Goal: Task Accomplishment & Management: Manage account settings

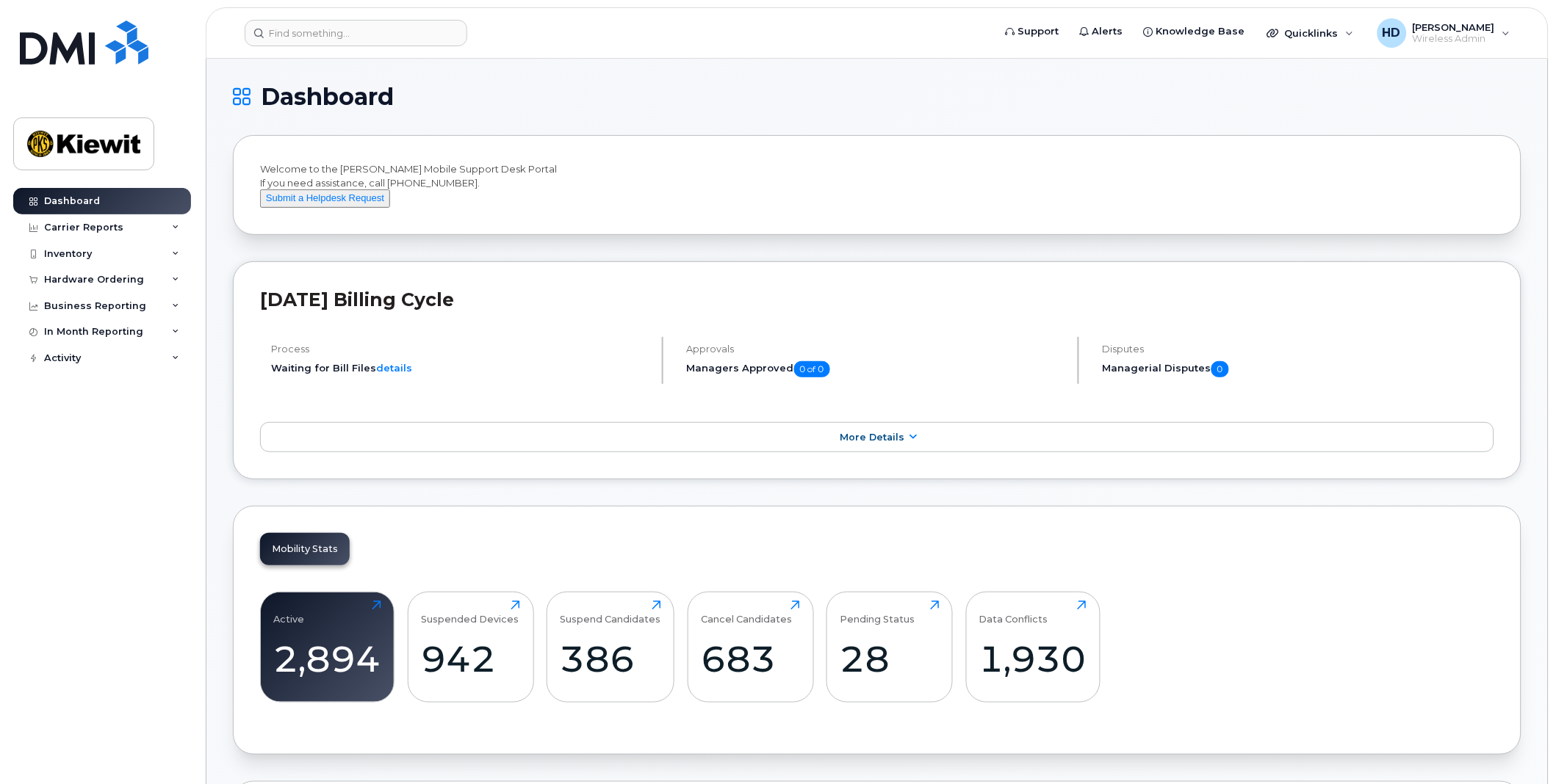
click at [670, 705] on div "Active 2,894 Click to view more Suspended Devices 942 Click to view more Suspen…" at bounding box center [877, 653] width 1234 height 149
click at [180, 253] on div "Inventory" at bounding box center [102, 255] width 178 height 27
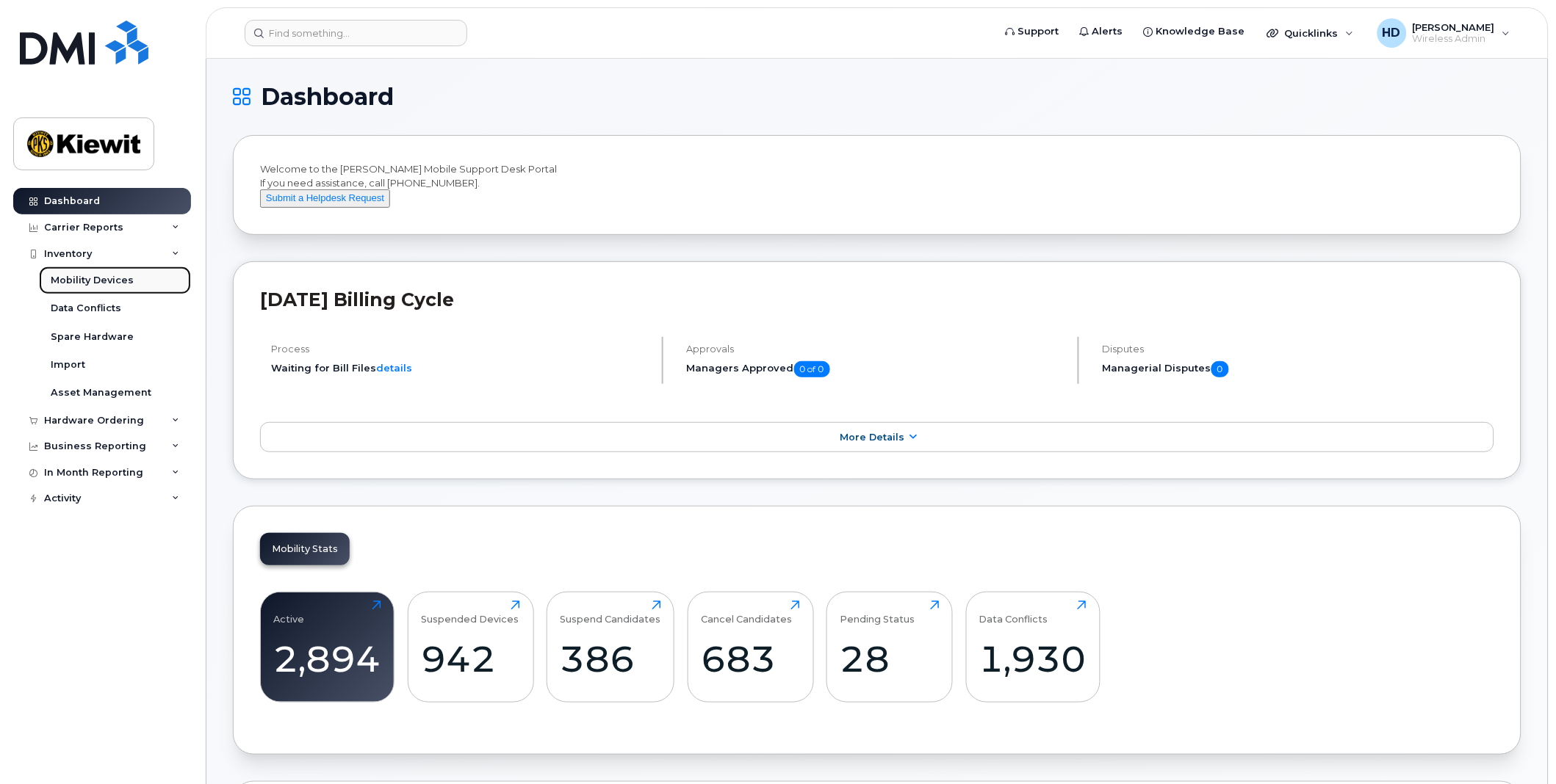
click at [92, 275] on div "Mobility Devices" at bounding box center [92, 280] width 83 height 13
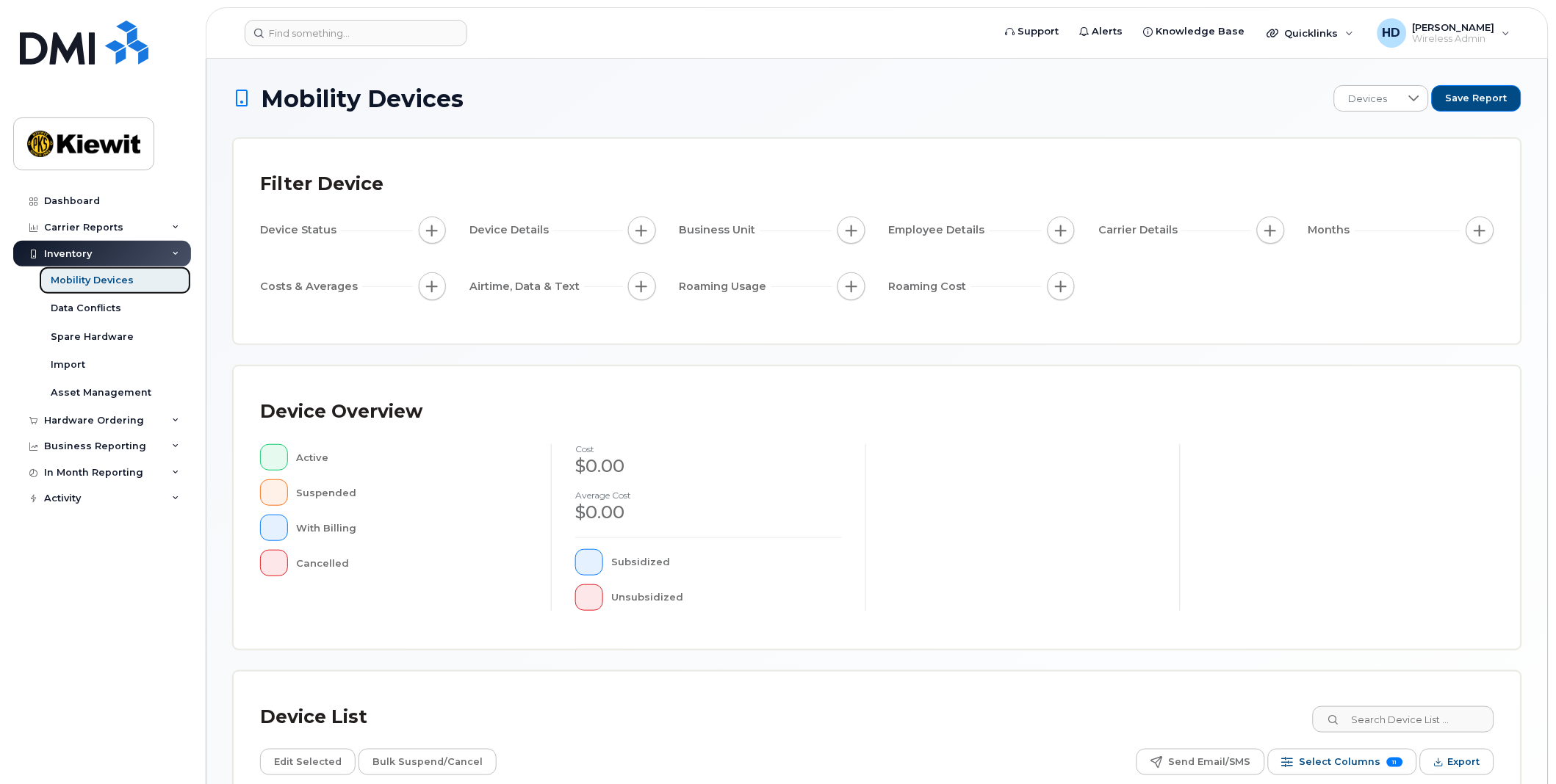
scroll to position [163, 0]
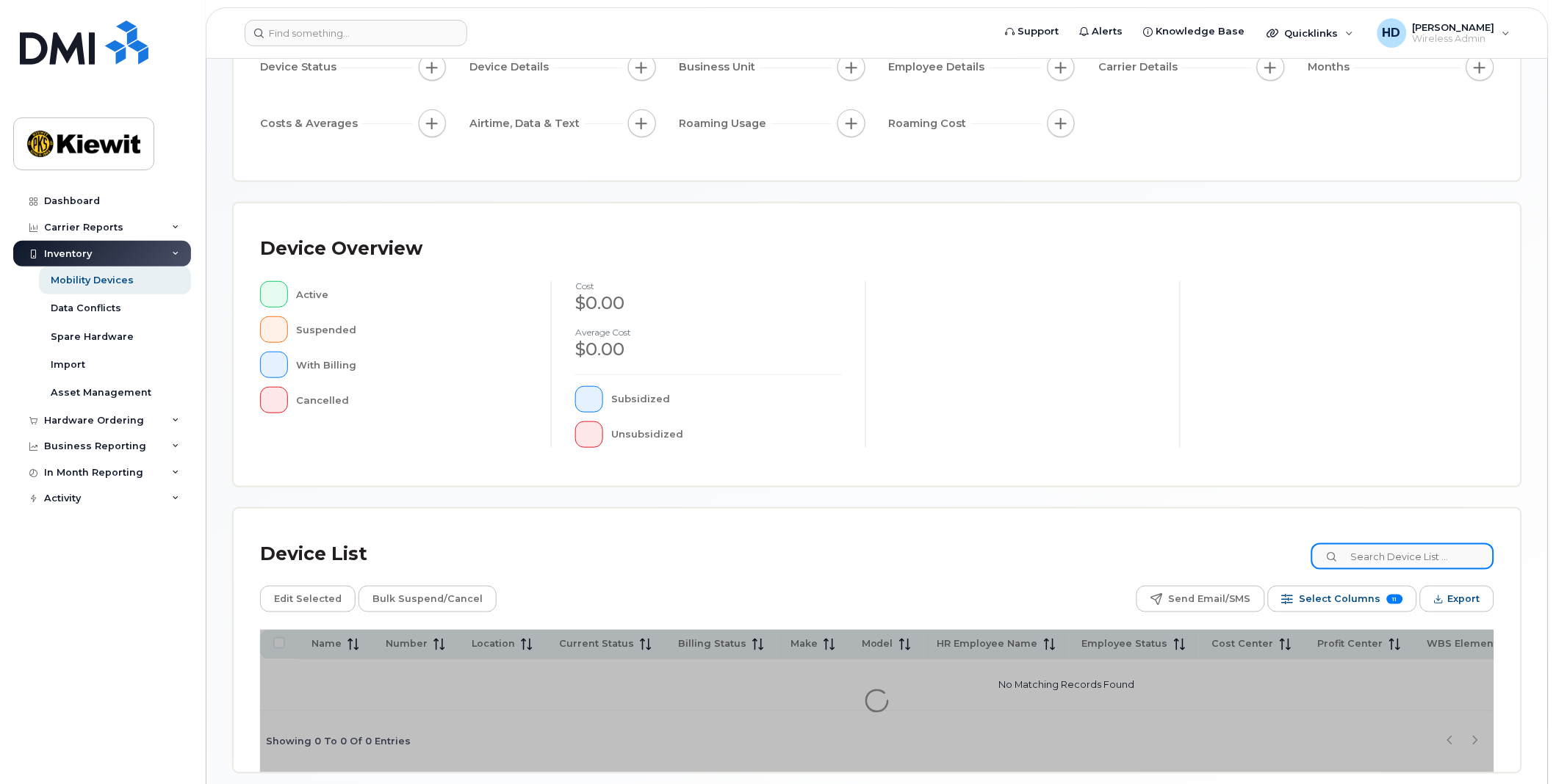
click at [1399, 556] on input at bounding box center [1402, 557] width 183 height 27
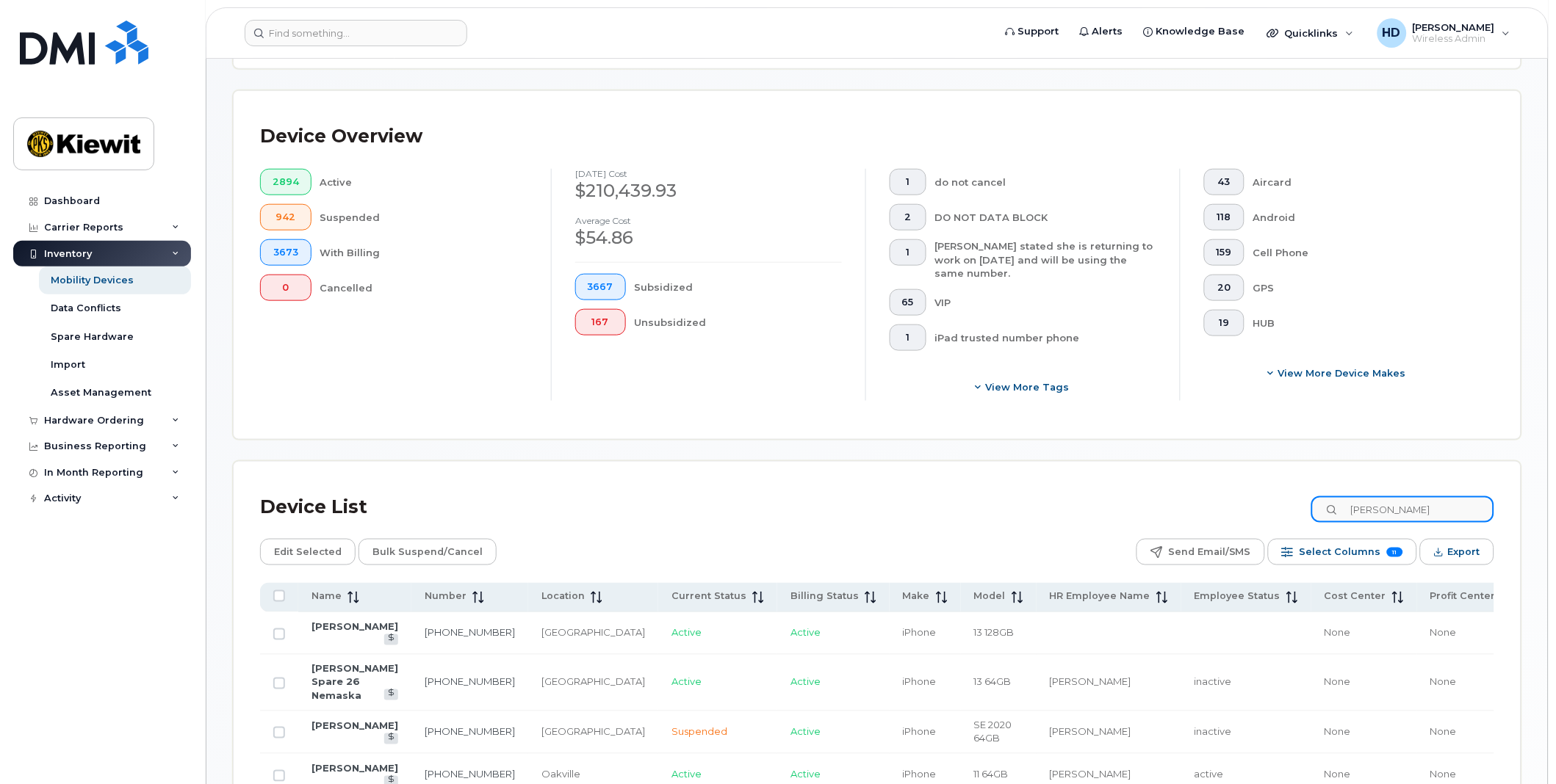
scroll to position [326, 0]
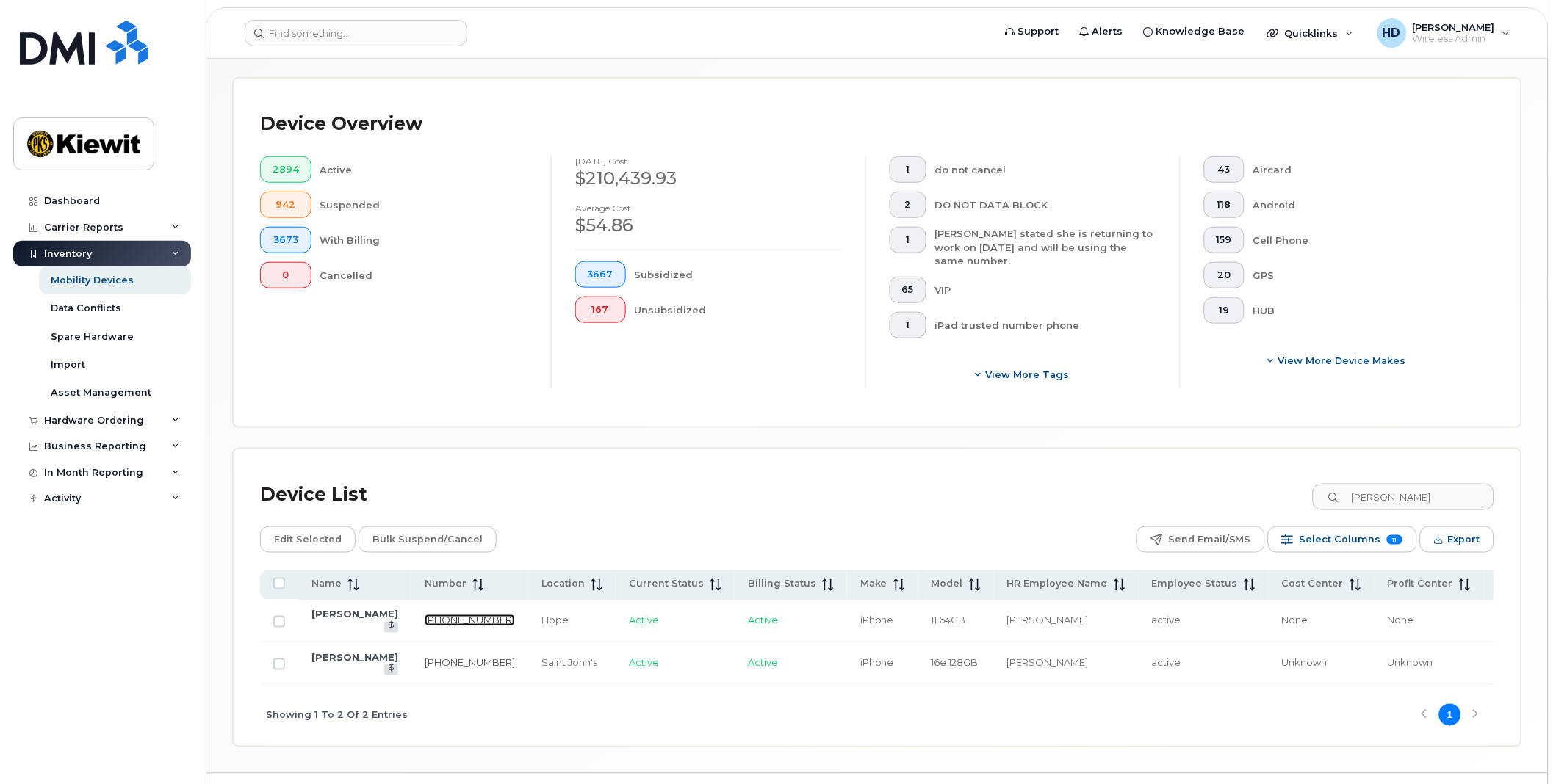
click at [424, 615] on link "604-712-0867" at bounding box center [469, 620] width 90 height 12
click at [424, 614] on link "604-712-0867" at bounding box center [469, 620] width 90 height 12
click at [1399, 496] on input "josh cole" at bounding box center [1402, 497] width 183 height 27
drag, startPoint x: 1429, startPoint y: 493, endPoint x: 1322, endPoint y: 505, distance: 107.7
click at [1322, 505] on div "Device List josh cole" at bounding box center [877, 495] width 1234 height 38
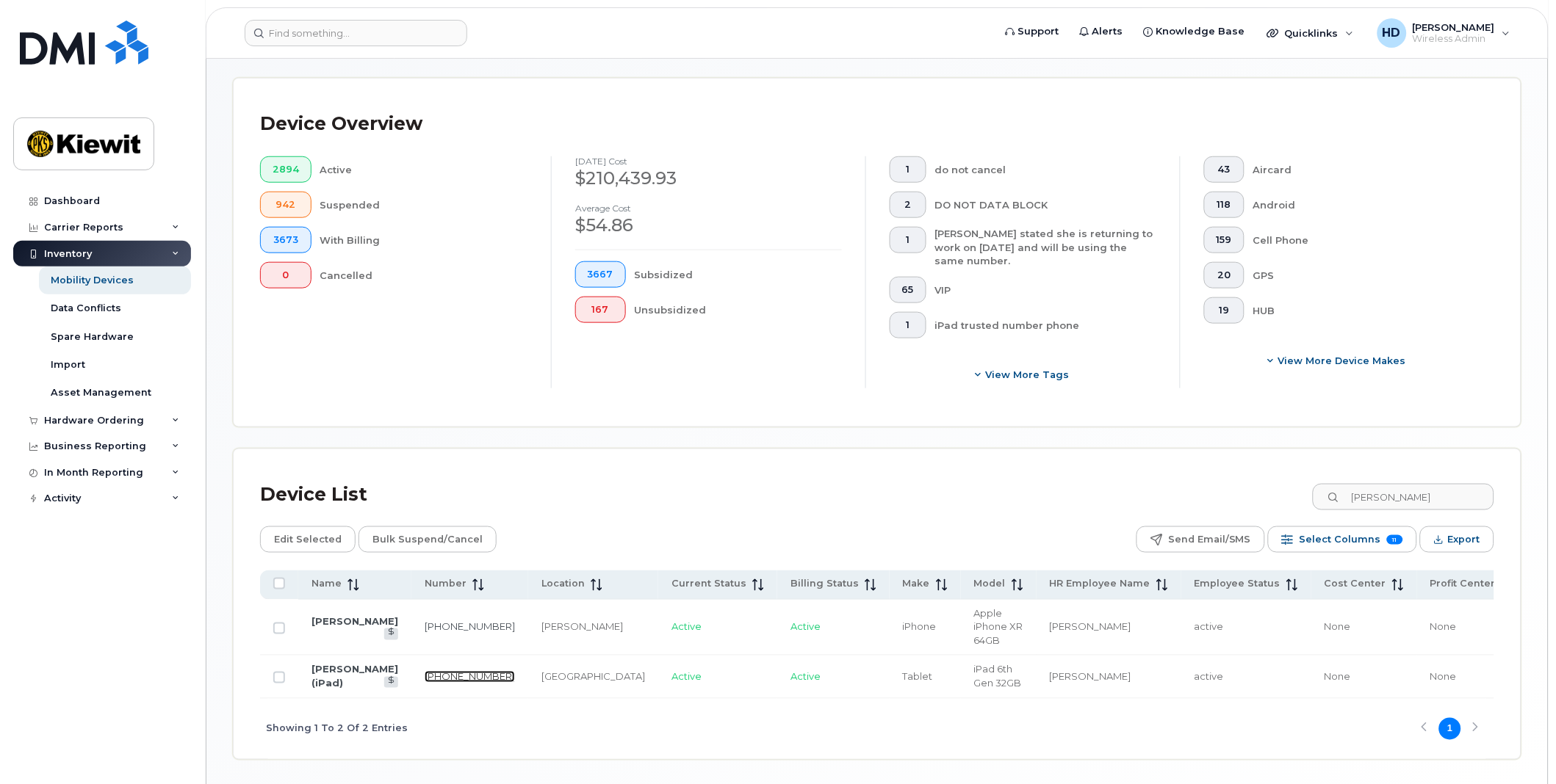
click at [424, 672] on link "587-839-6716" at bounding box center [469, 676] width 90 height 12
drag, startPoint x: 1442, startPoint y: 497, endPoint x: 1170, endPoint y: 510, distance: 272.3
click at [1176, 510] on div "Device List claude ma" at bounding box center [877, 495] width 1234 height 38
type input "ipad"
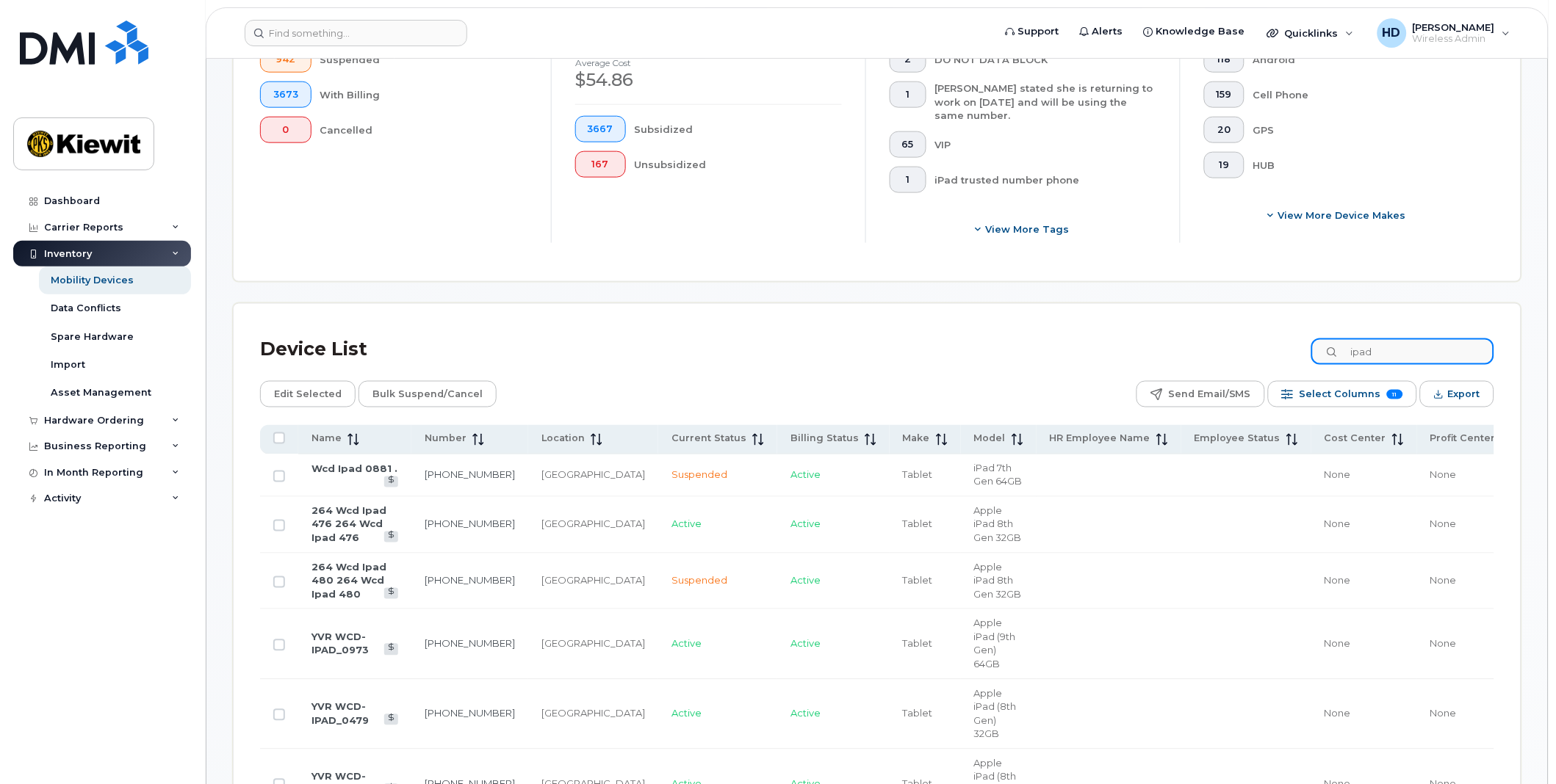
scroll to position [489, 0]
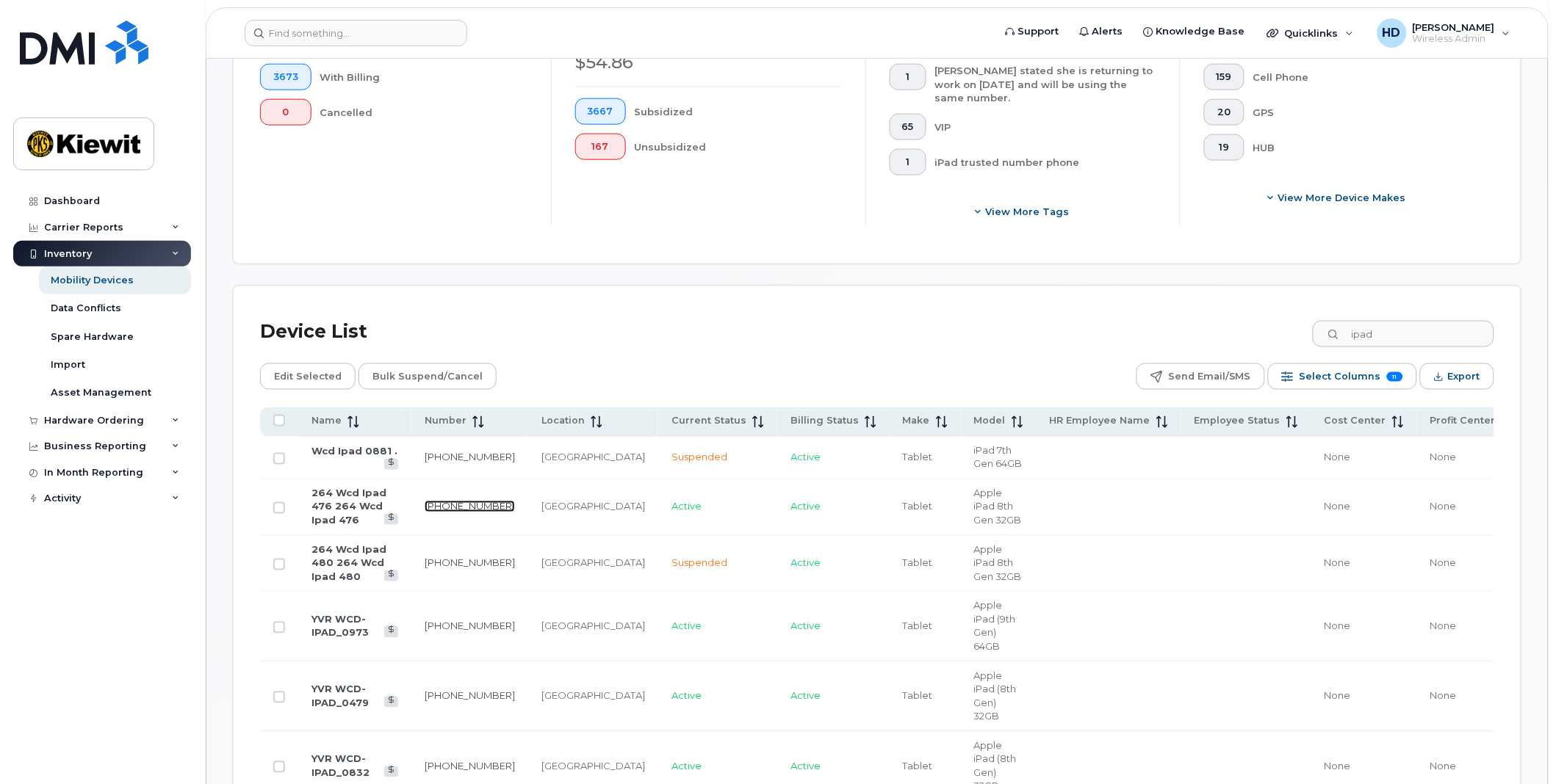
click at [424, 512] on link "236-268-2494" at bounding box center [469, 506] width 90 height 12
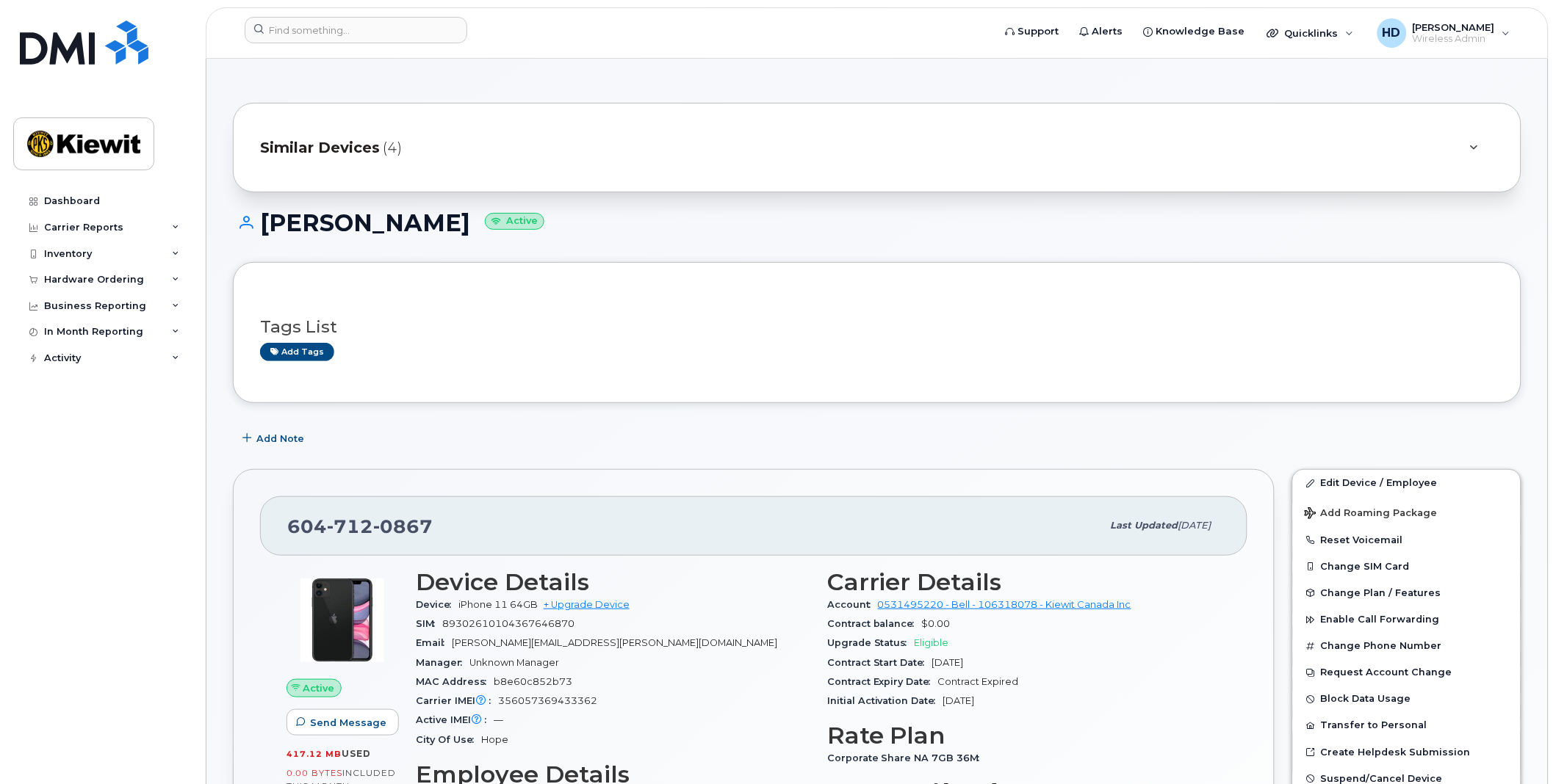
click at [1466, 149] on div at bounding box center [1473, 148] width 17 height 17
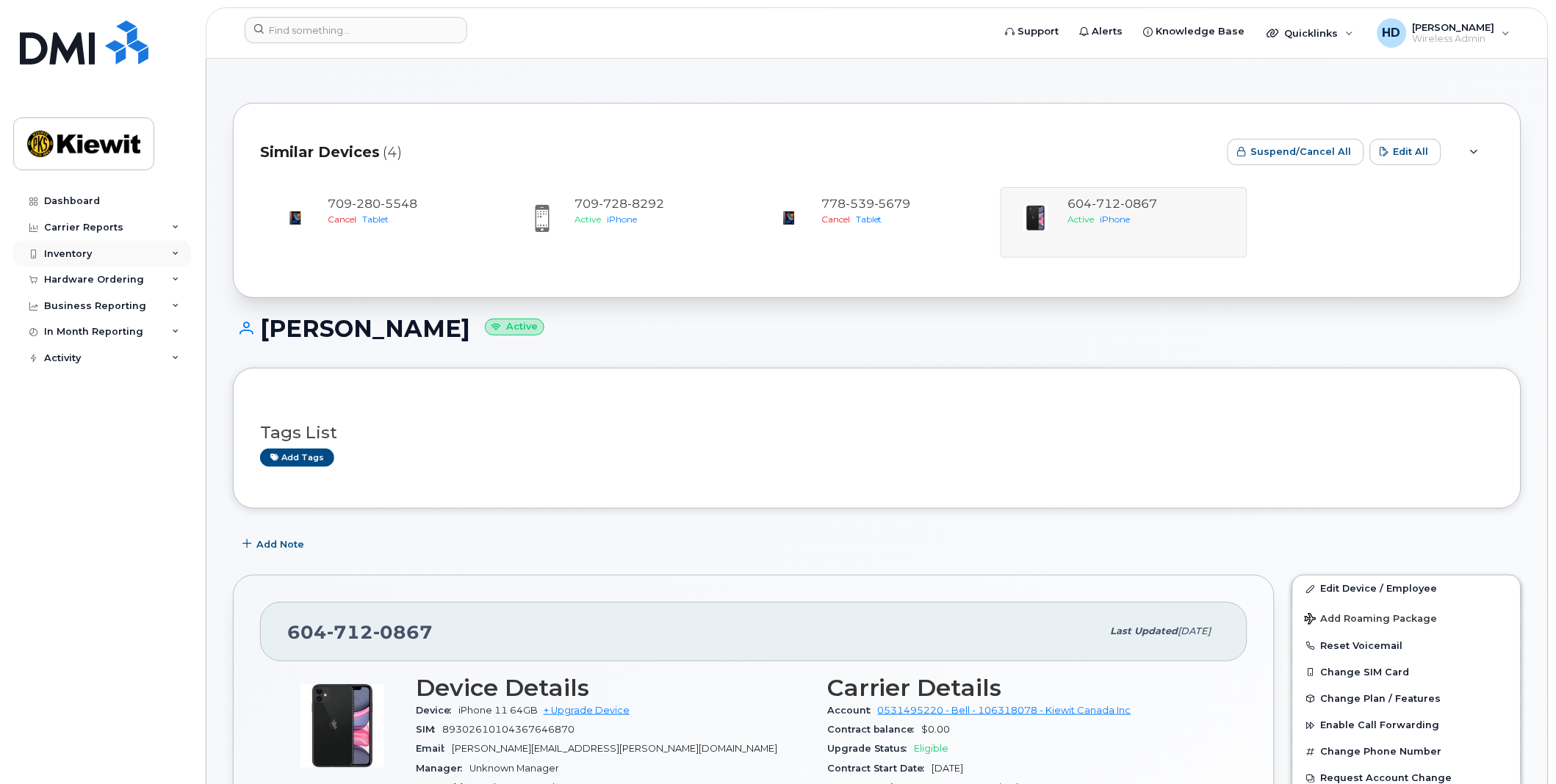
click at [174, 247] on div "Inventory" at bounding box center [102, 255] width 178 height 27
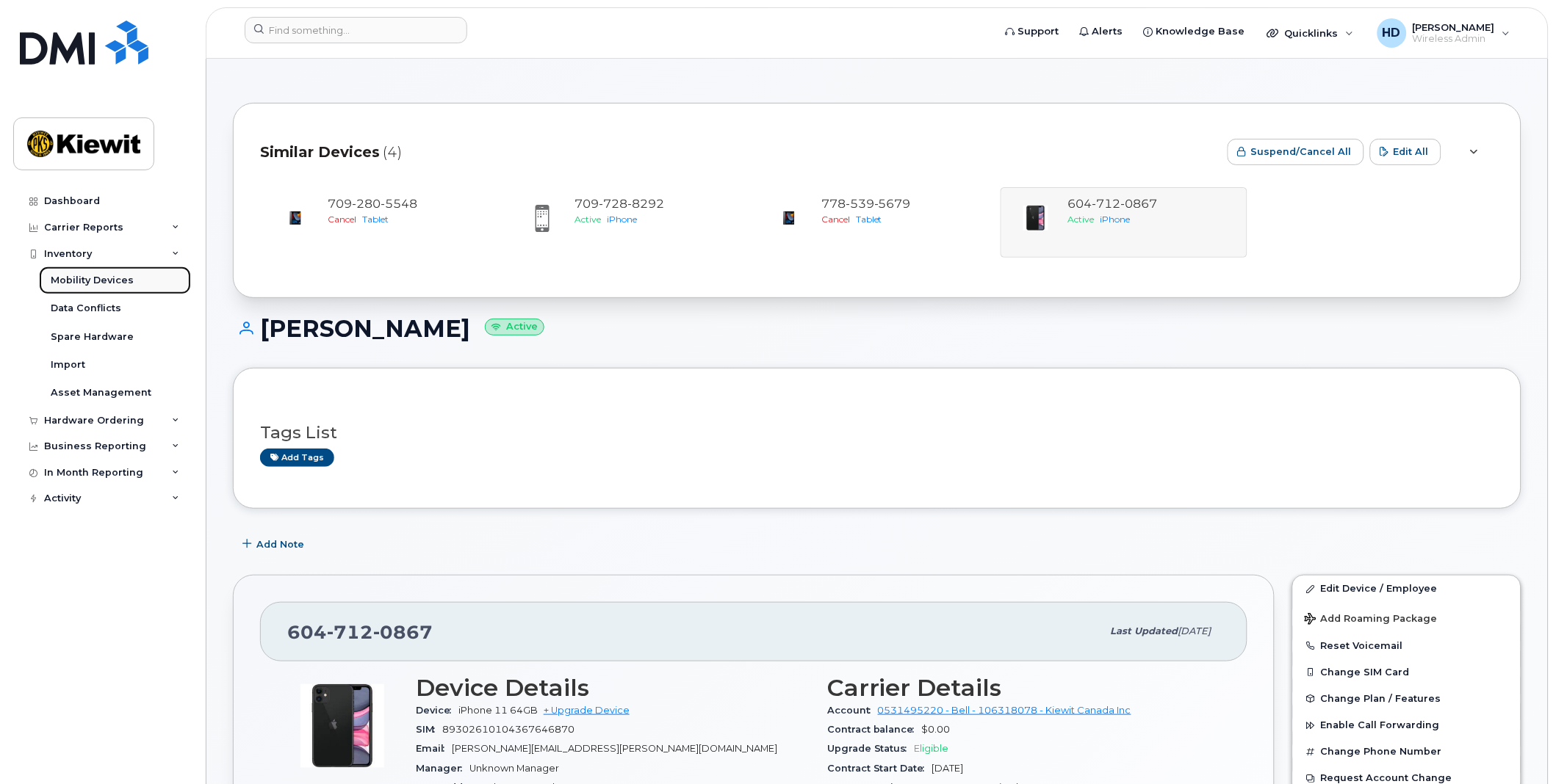
click at [101, 280] on div "Mobility Devices" at bounding box center [92, 280] width 83 height 13
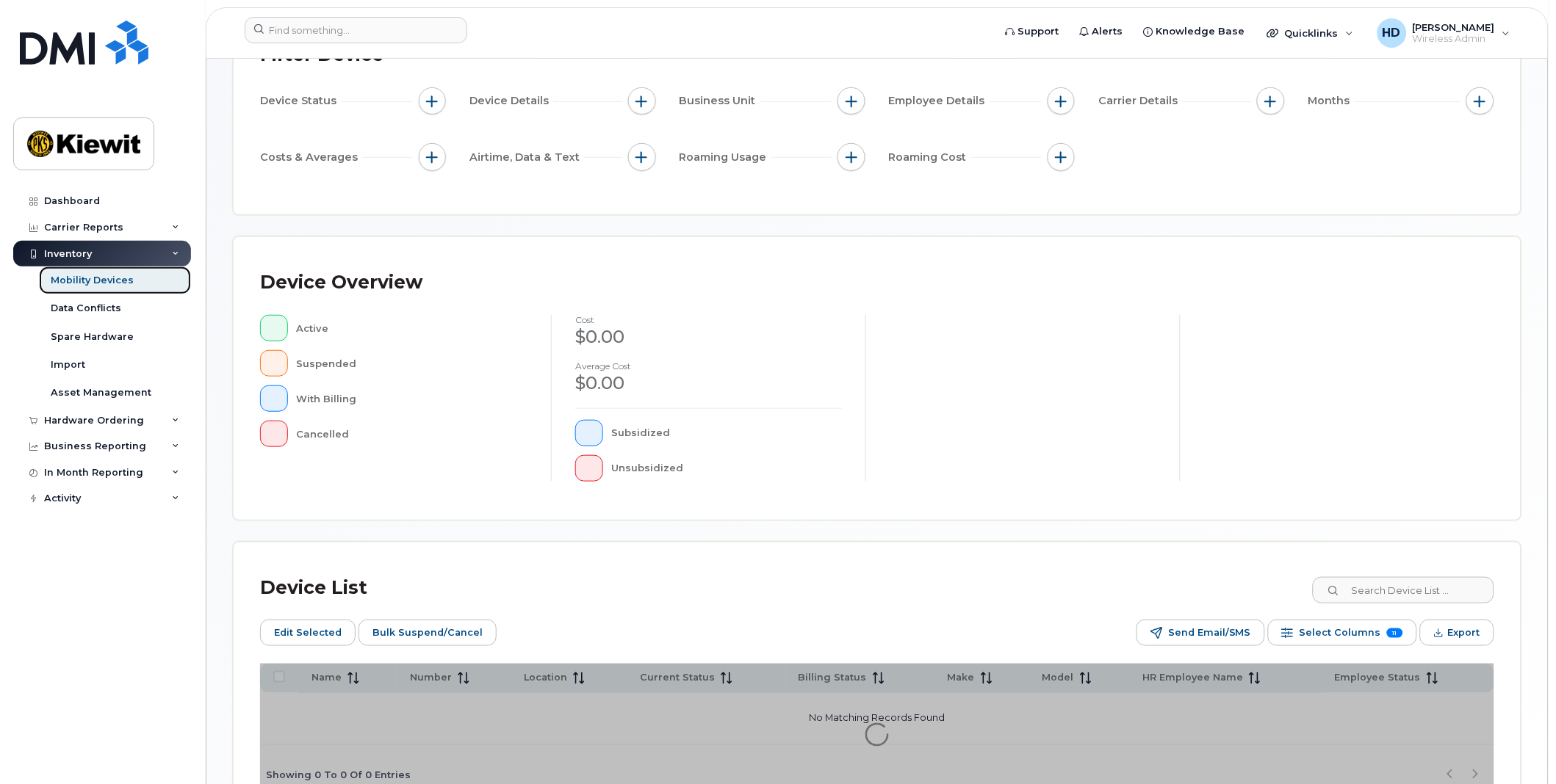
scroll to position [163, 0]
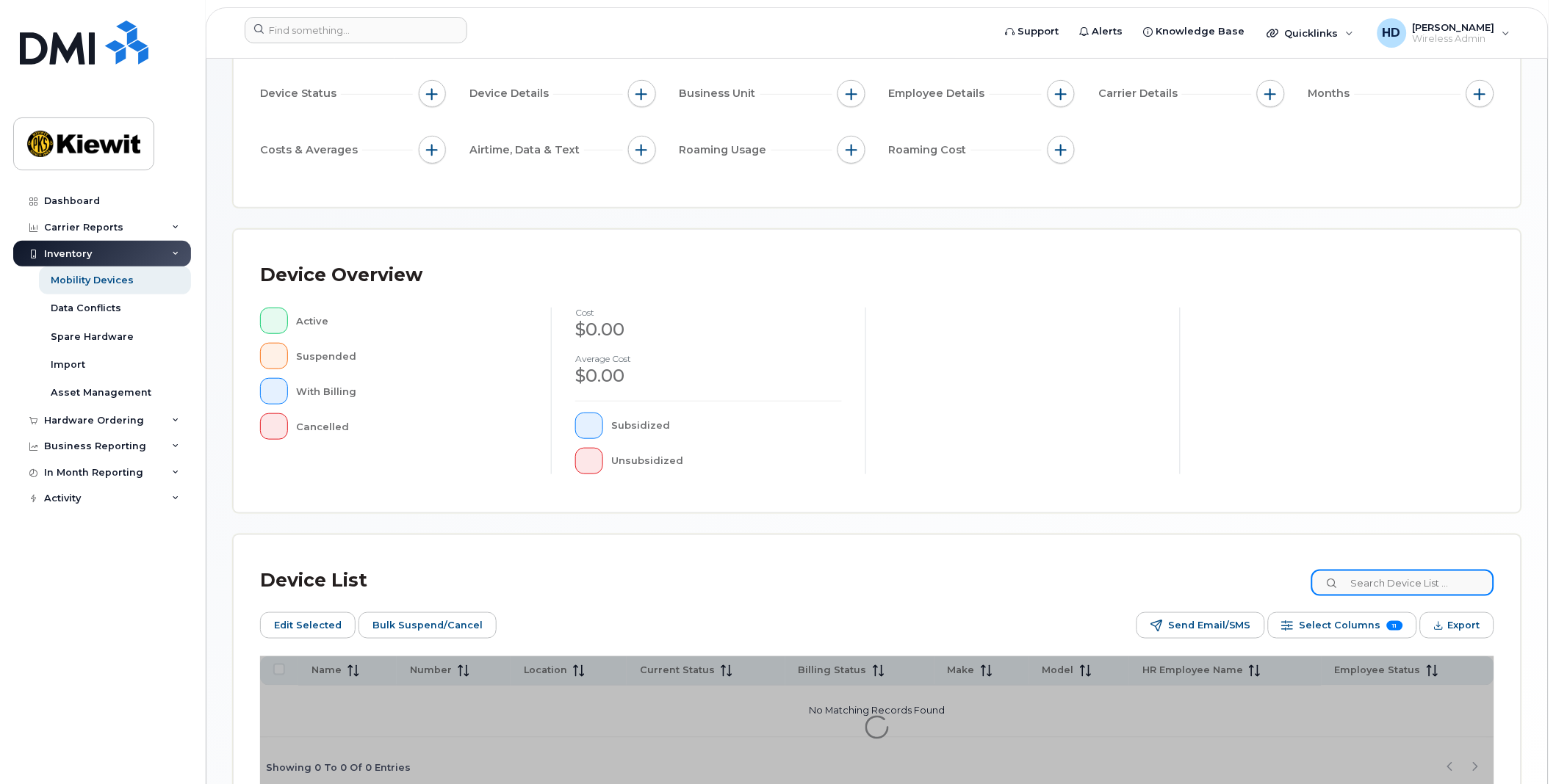
click at [1393, 589] on input at bounding box center [1402, 583] width 183 height 27
click at [1394, 588] on input at bounding box center [1402, 583] width 183 height 27
paste input "7785395679"
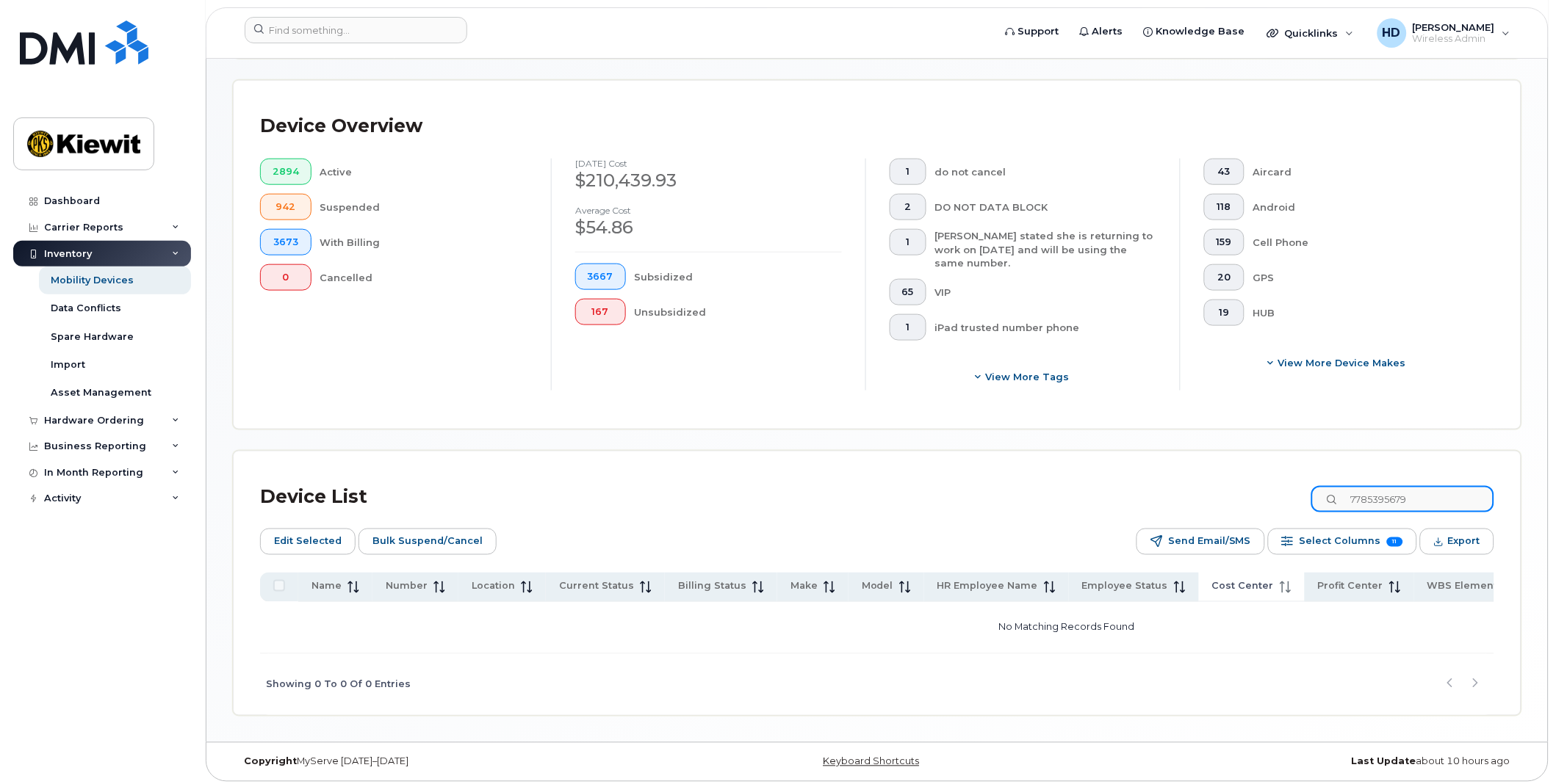
scroll to position [358, 0]
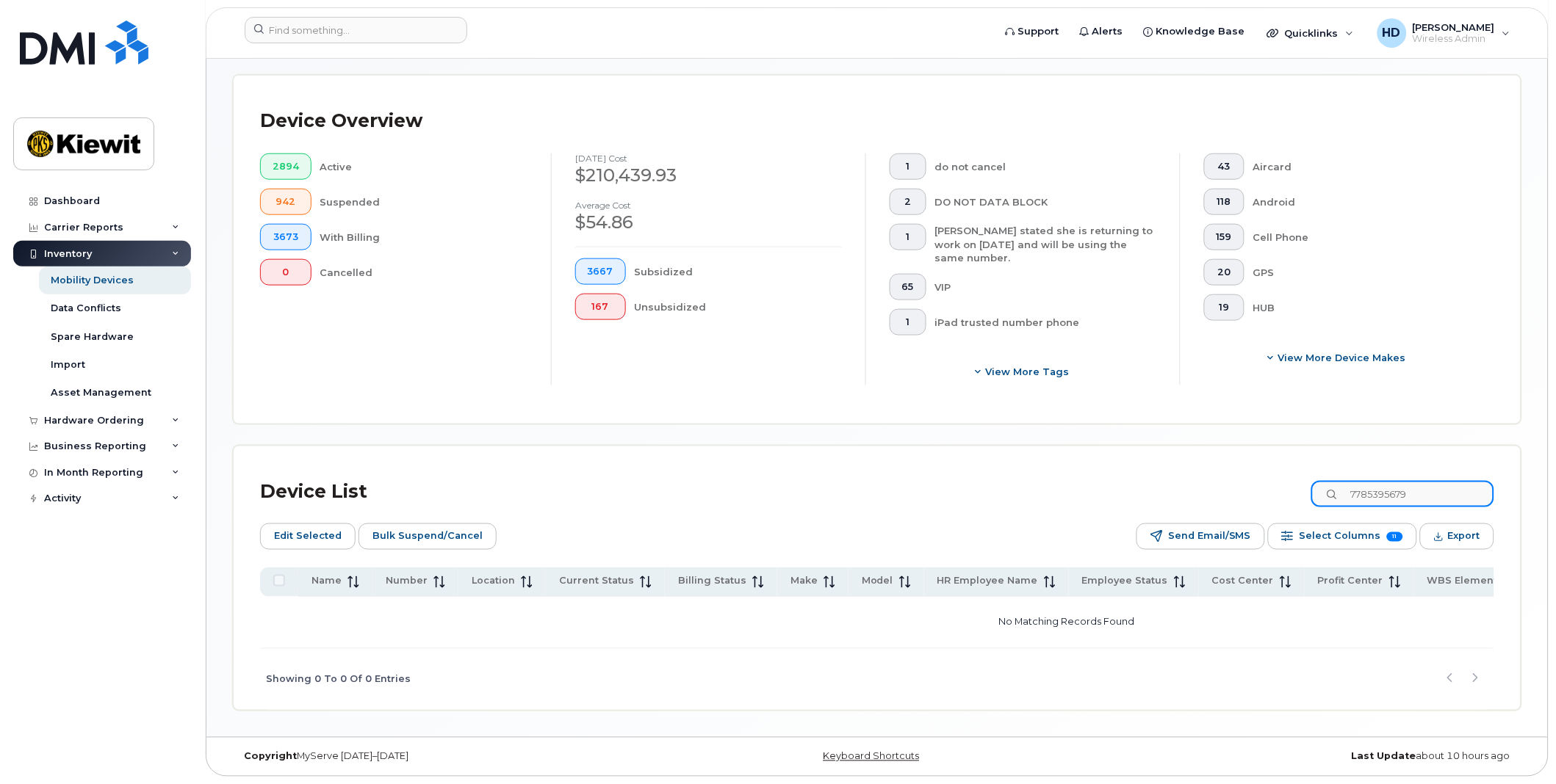
click at [1457, 488] on input "7785395679" at bounding box center [1402, 494] width 183 height 27
click at [1473, 489] on input "7785395679" at bounding box center [1402, 494] width 183 height 27
type input "7785395679"
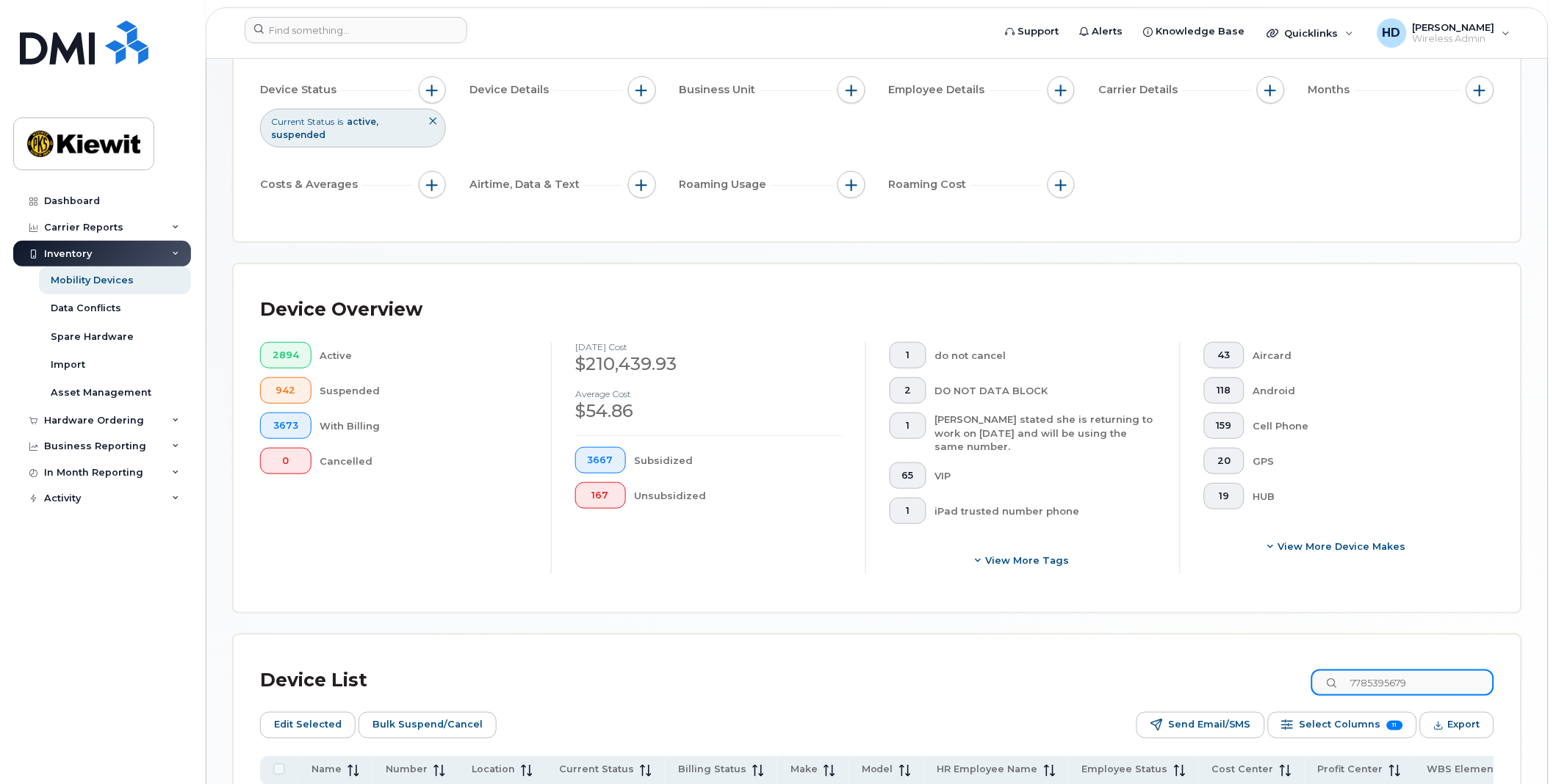
scroll to position [0, 0]
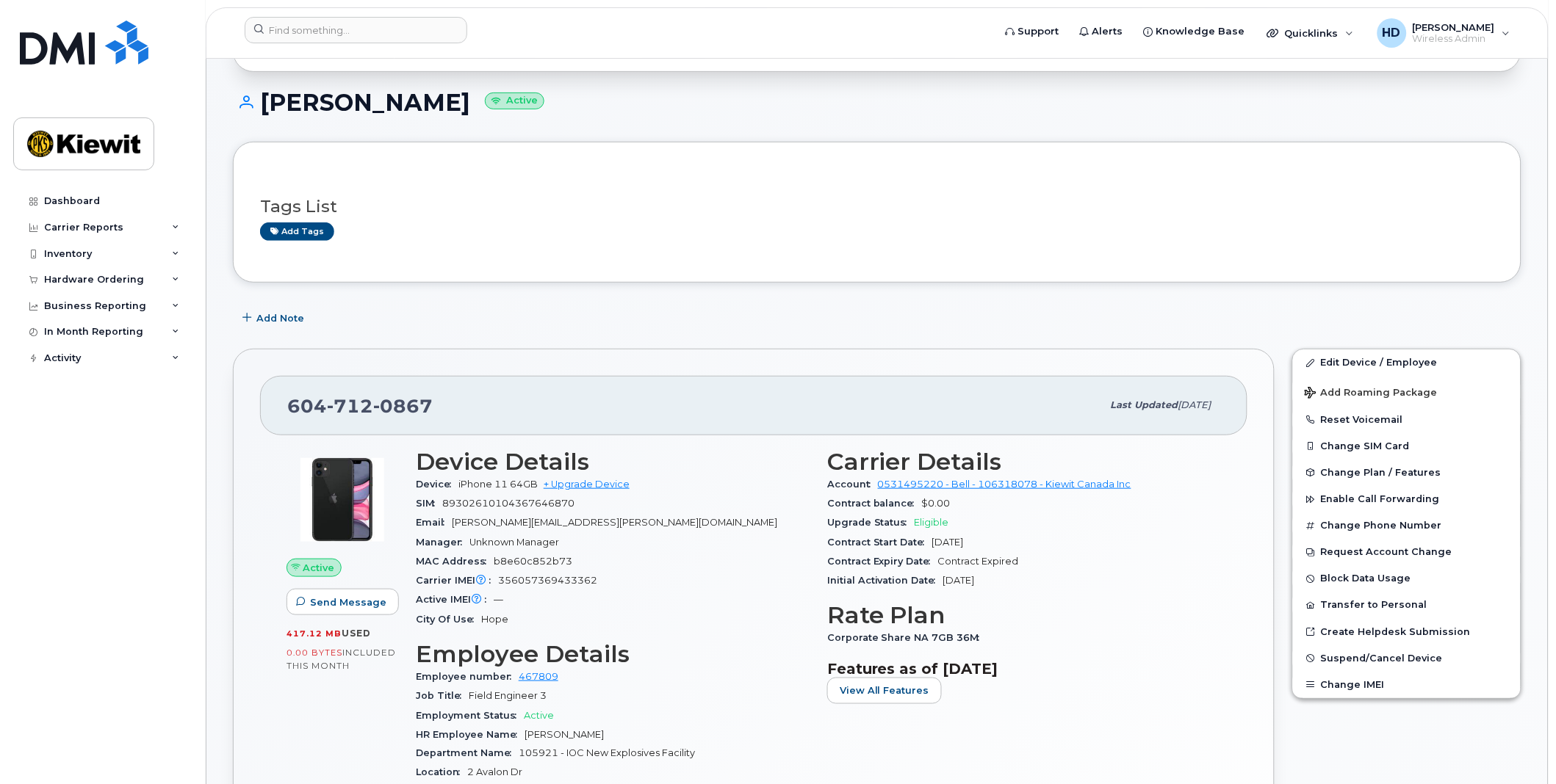
scroll to position [163, 0]
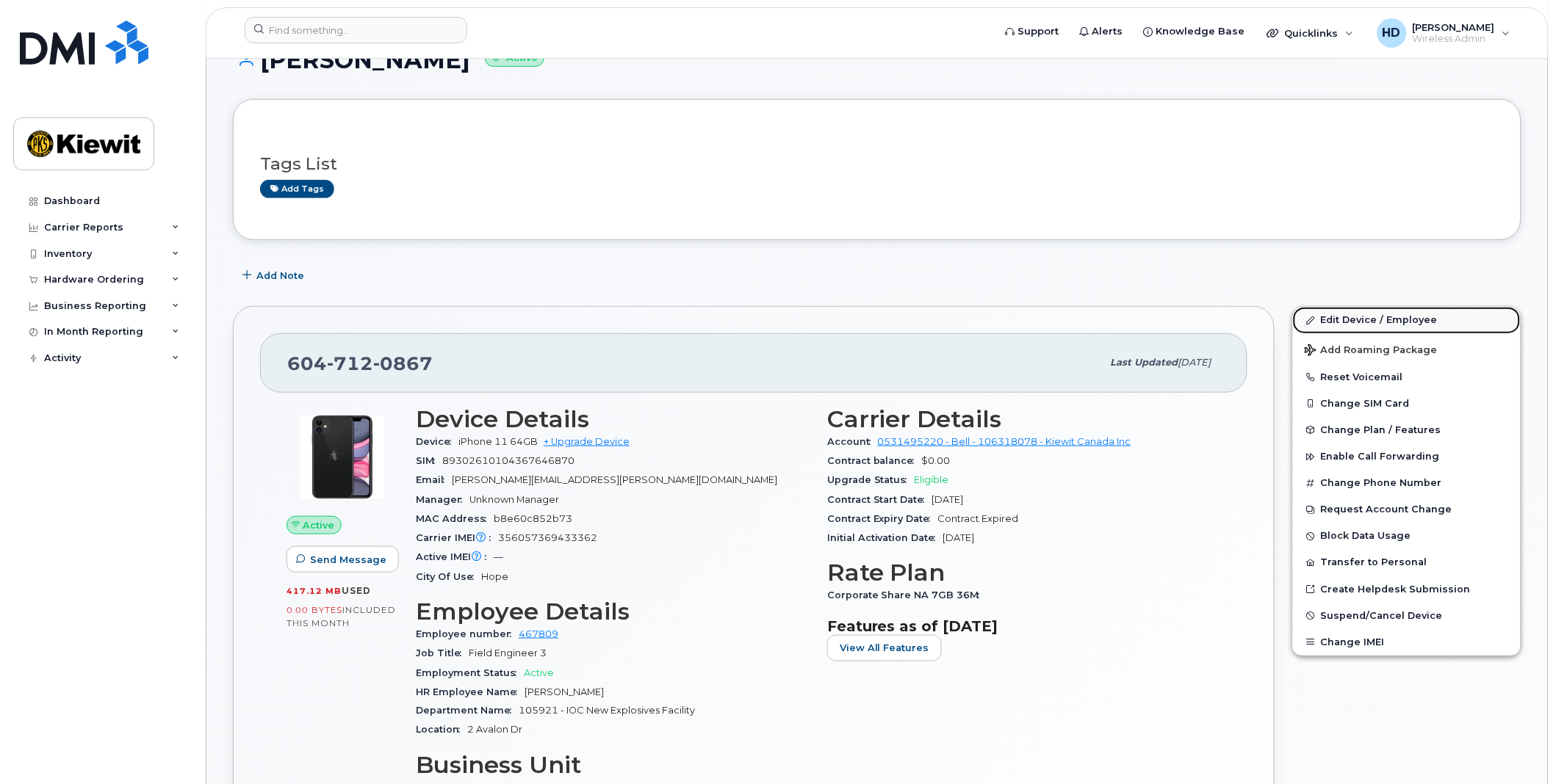
click at [1363, 319] on link "Edit Device / Employee" at bounding box center [1407, 321] width 228 height 27
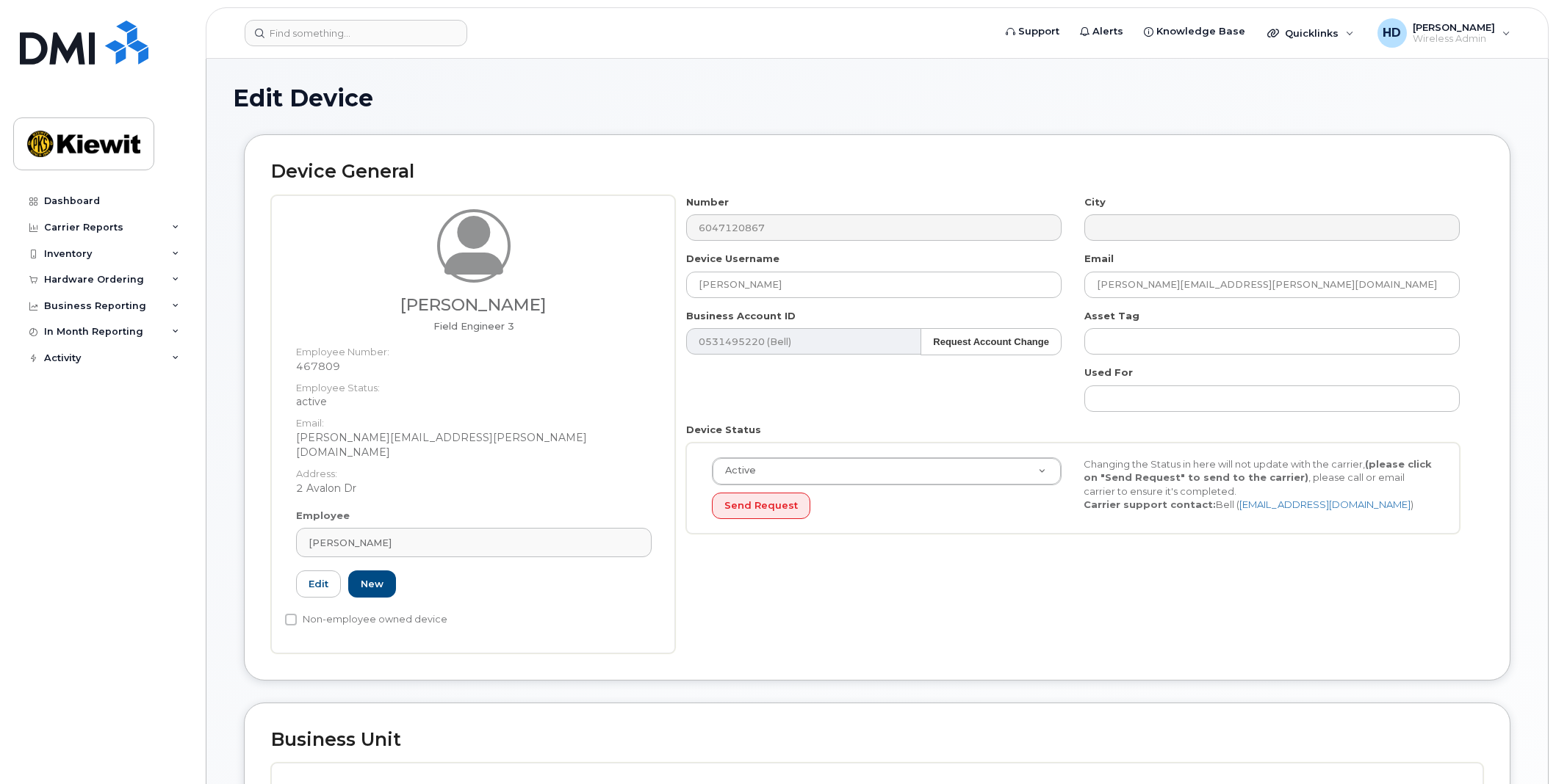
select select "14059"
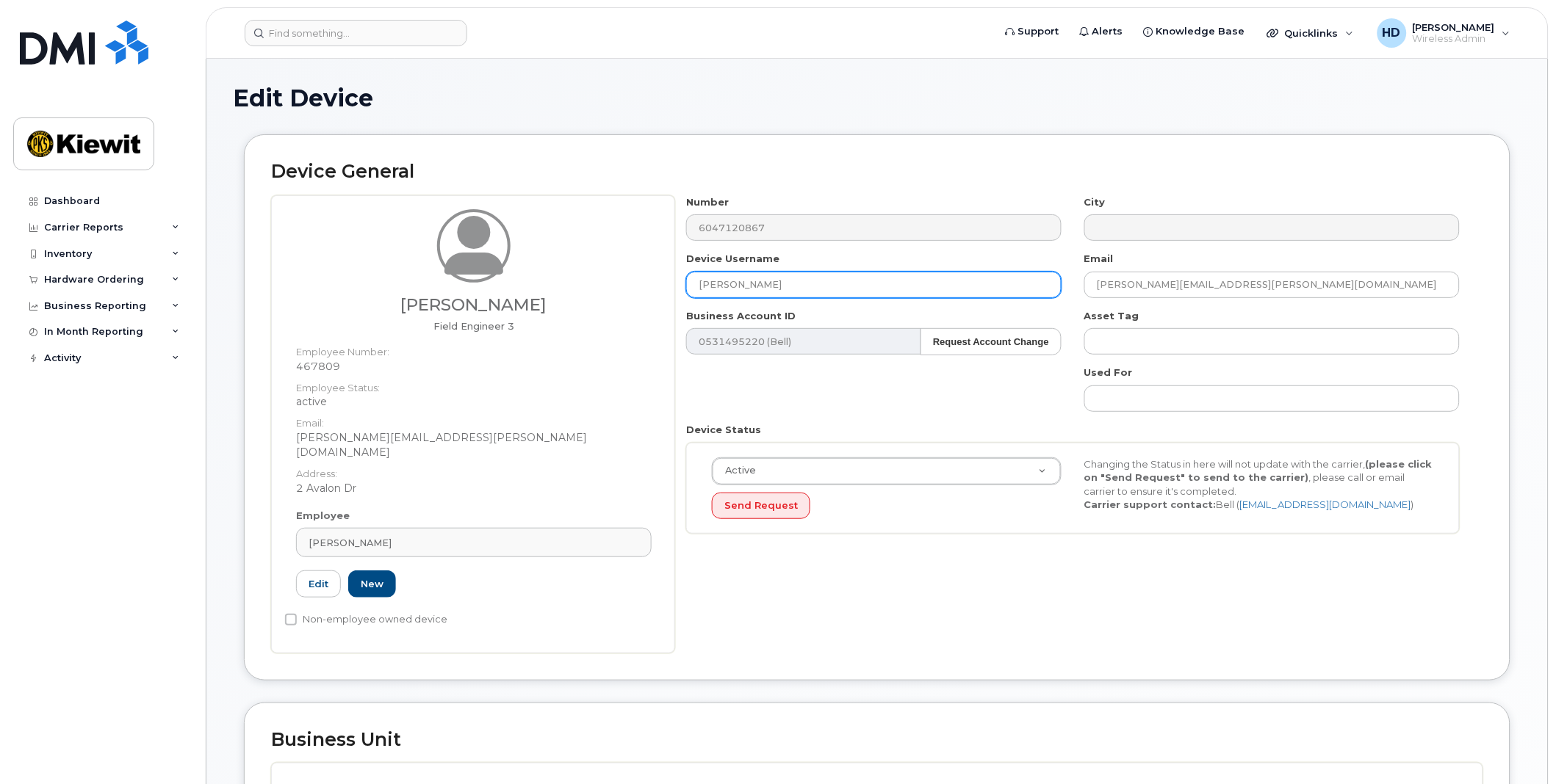
click at [782, 280] on input "Josh Cole" at bounding box center [874, 285] width 376 height 27
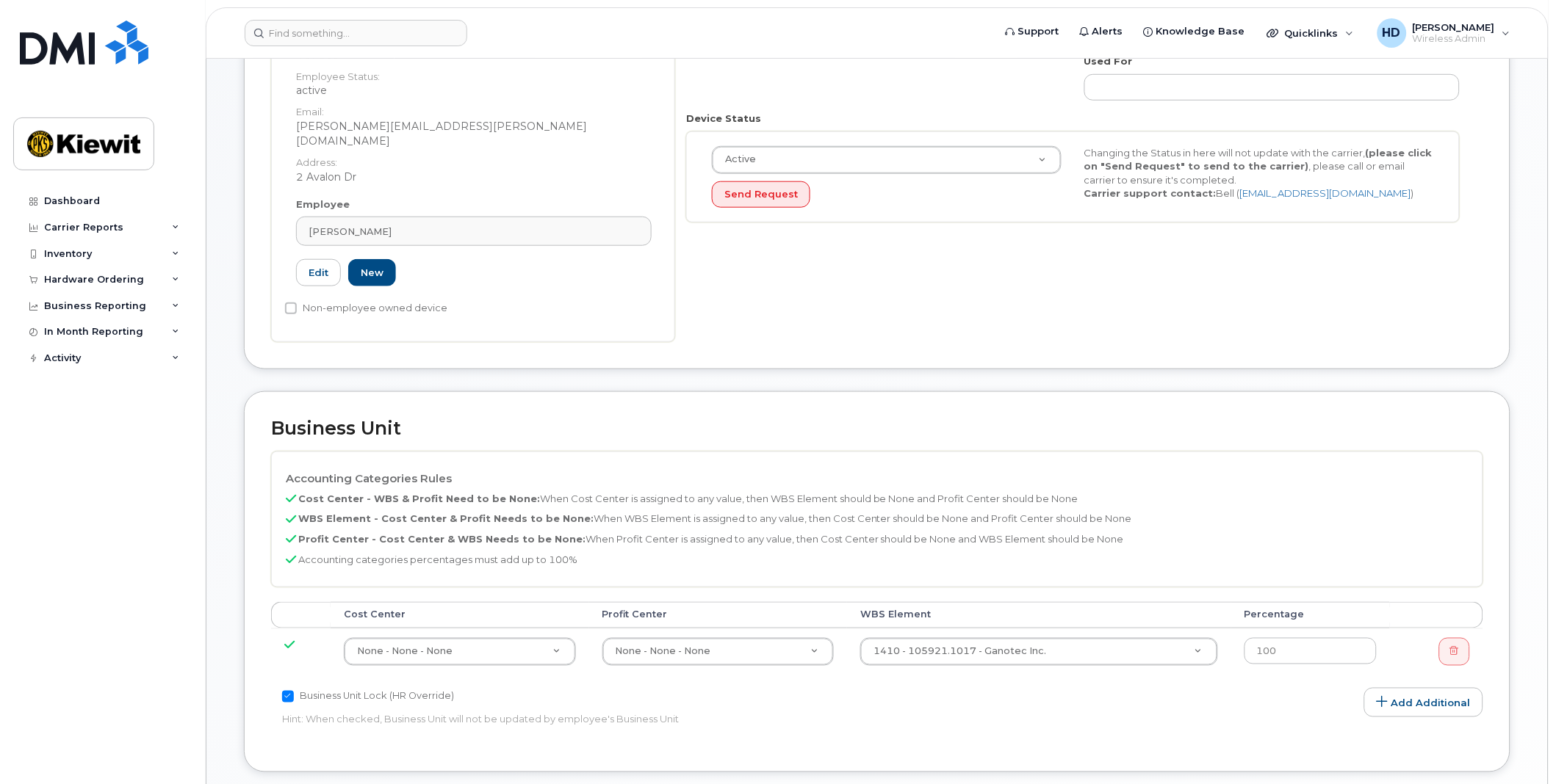
scroll to position [326, 0]
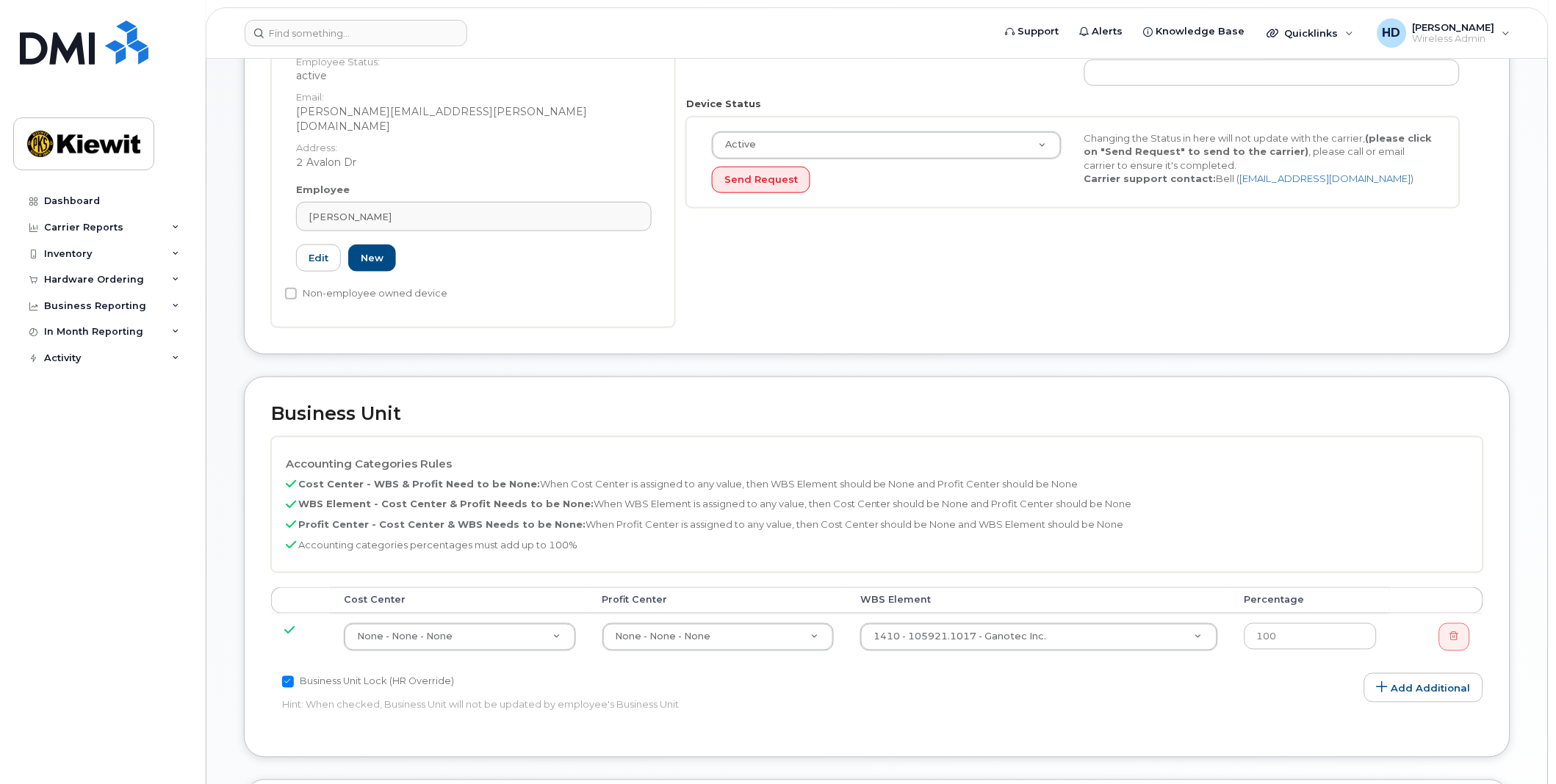
type input "Josh Cole (iPad)"
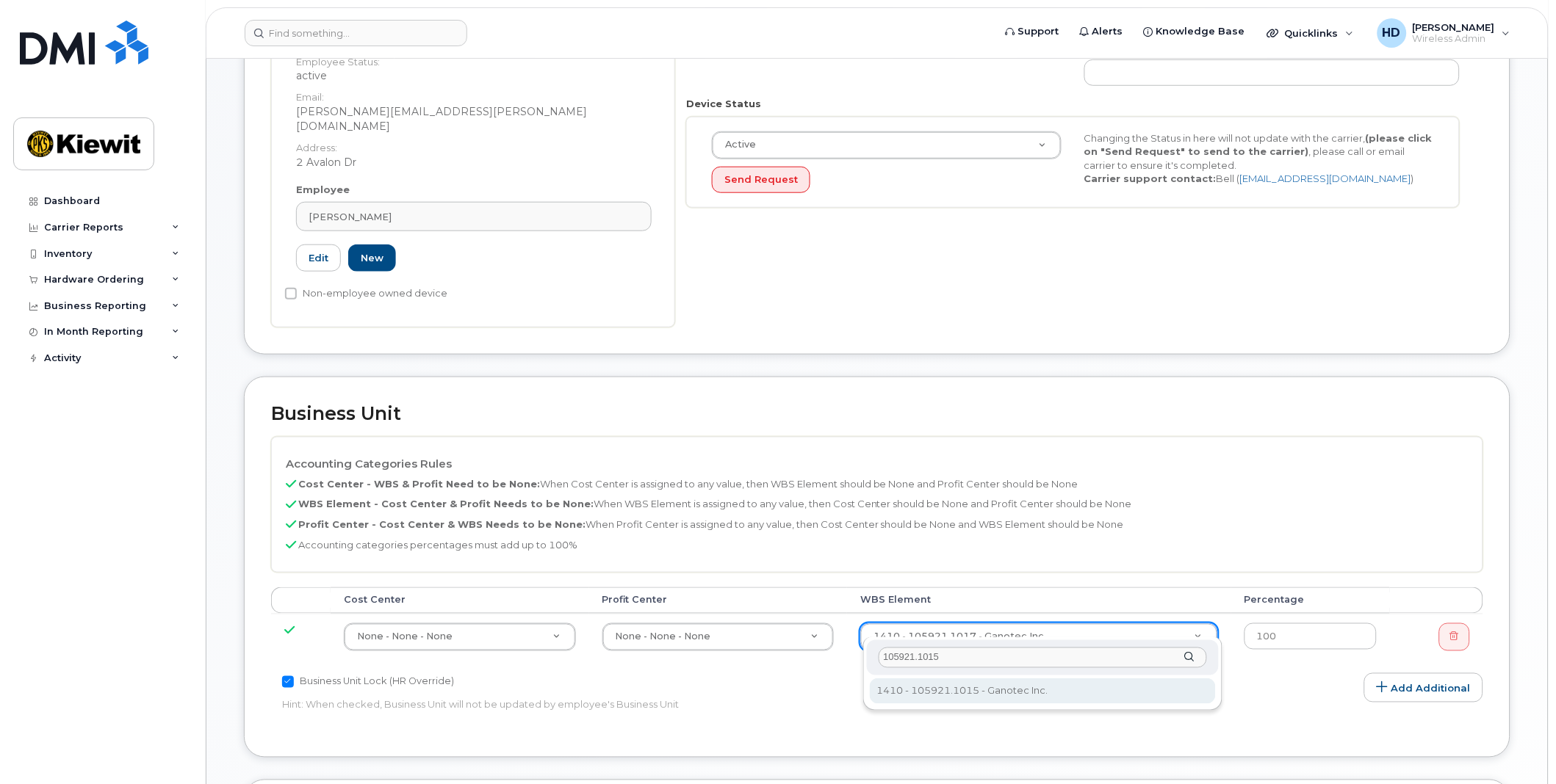
type input "105921.1015"
type input "29210724"
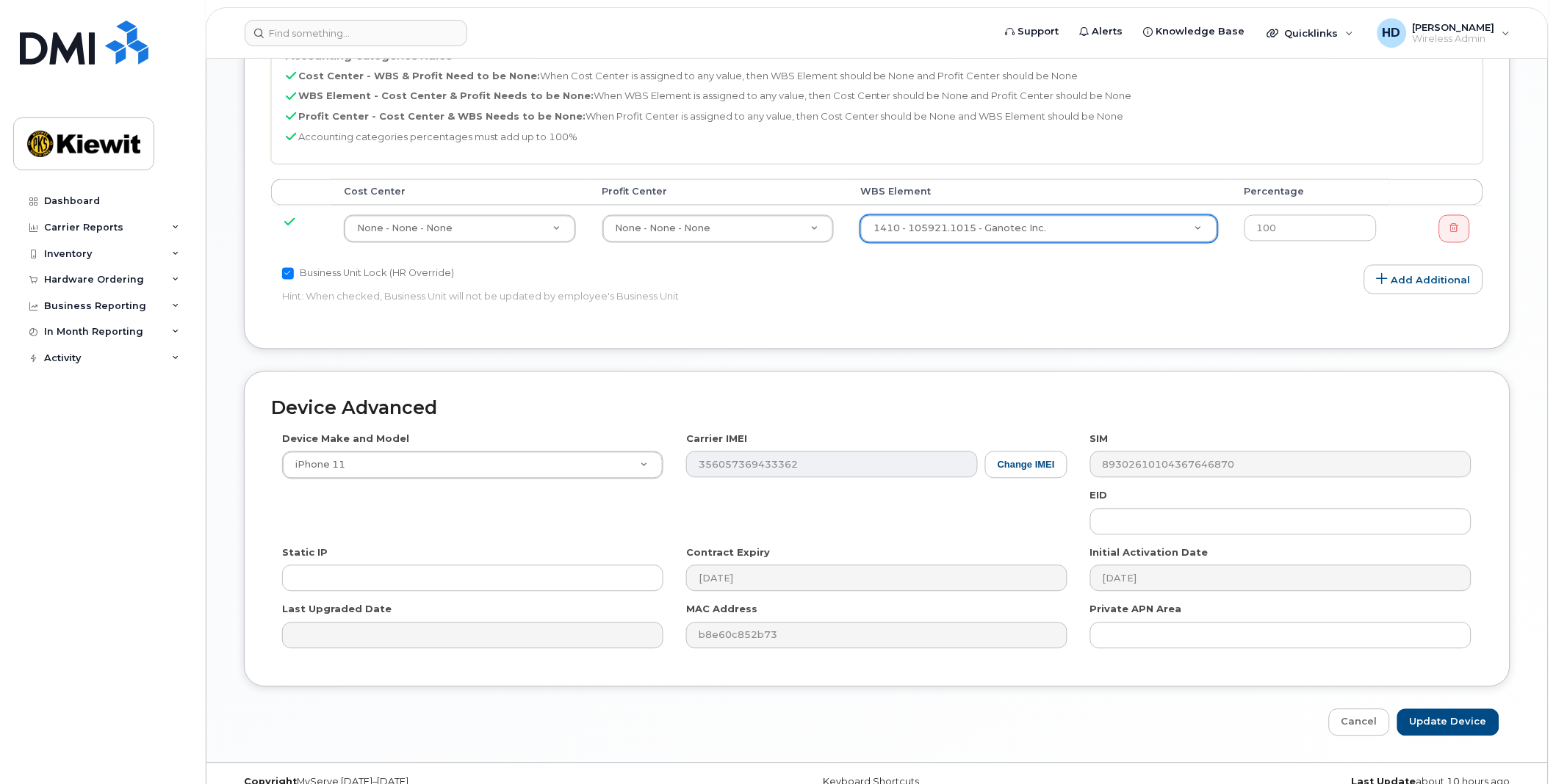
scroll to position [746, 0]
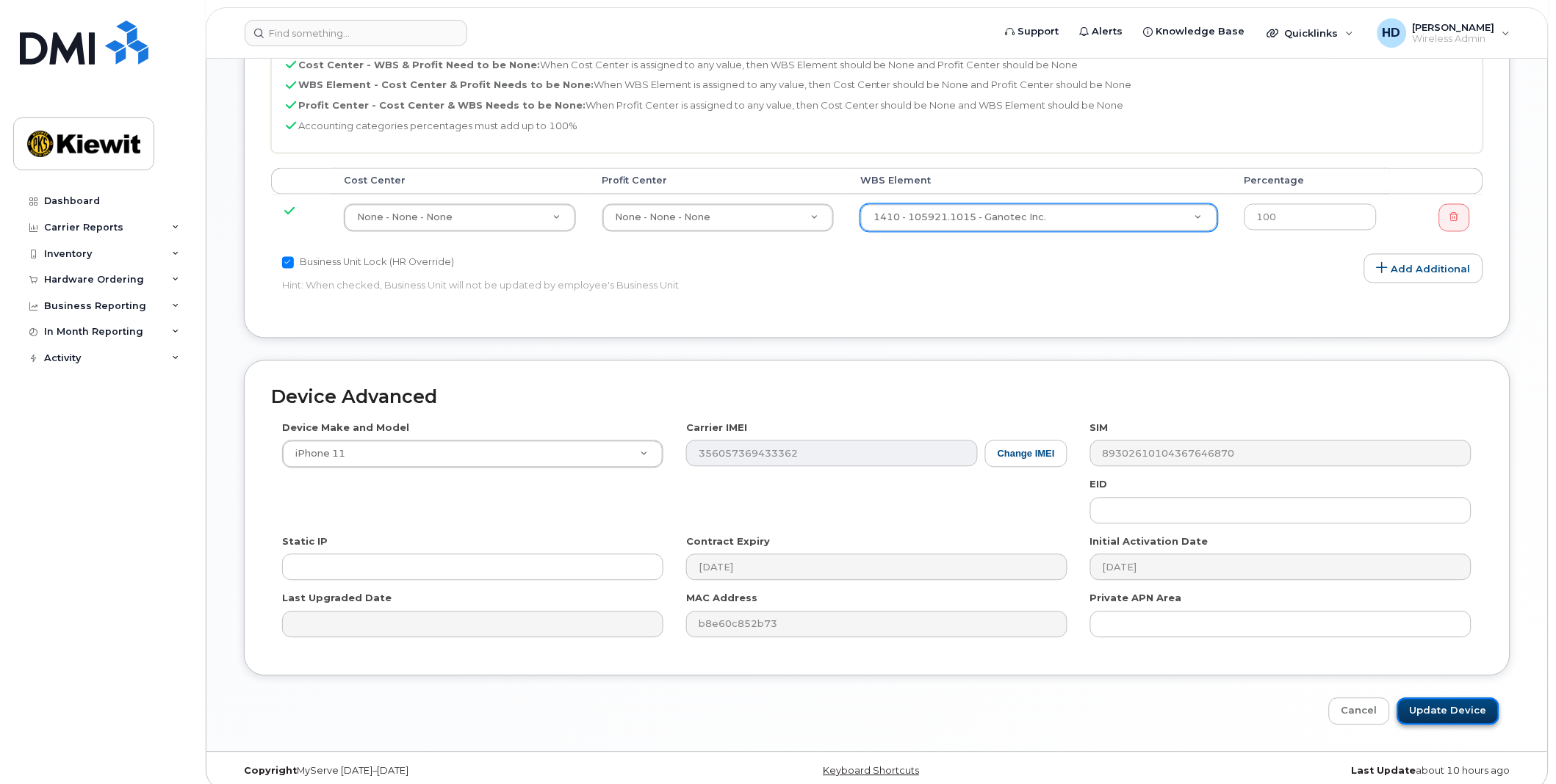
click at [1462, 698] on input "Update Device" at bounding box center [1448, 712] width 102 height 27
type input "Saving..."
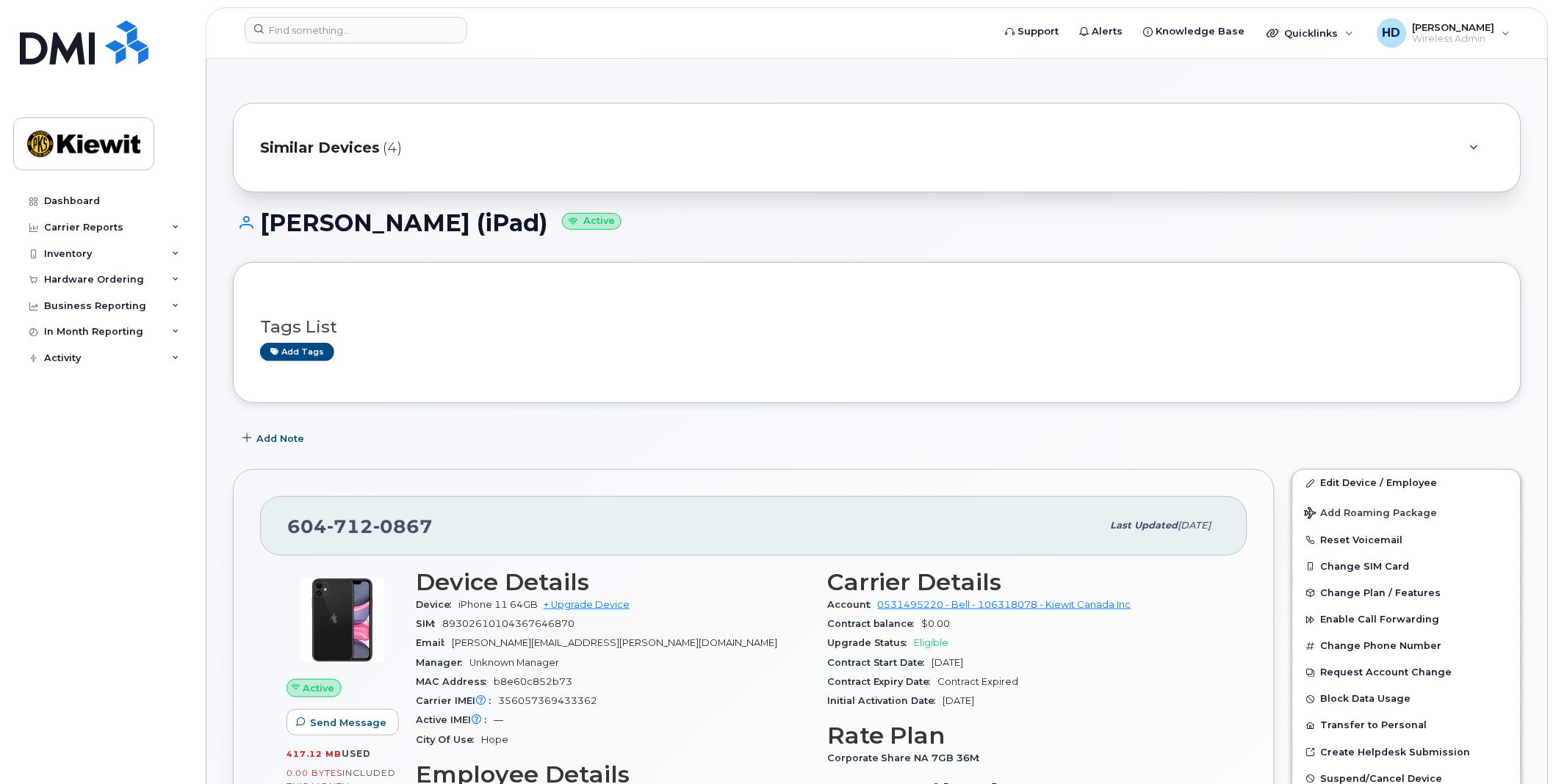
scroll to position [82, 0]
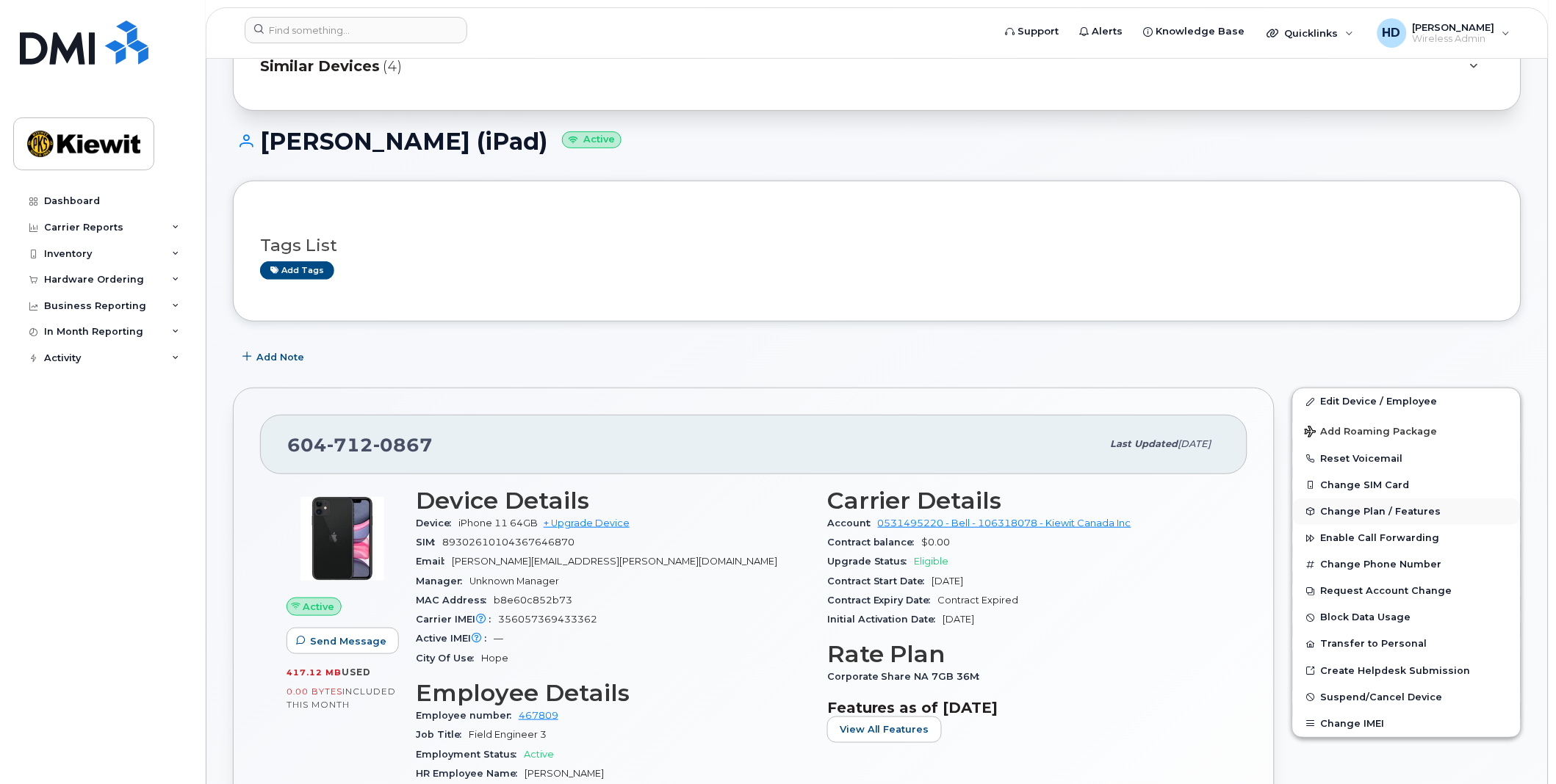
click at [1408, 515] on span "Change Plan / Features" at bounding box center [1380, 511] width 120 height 11
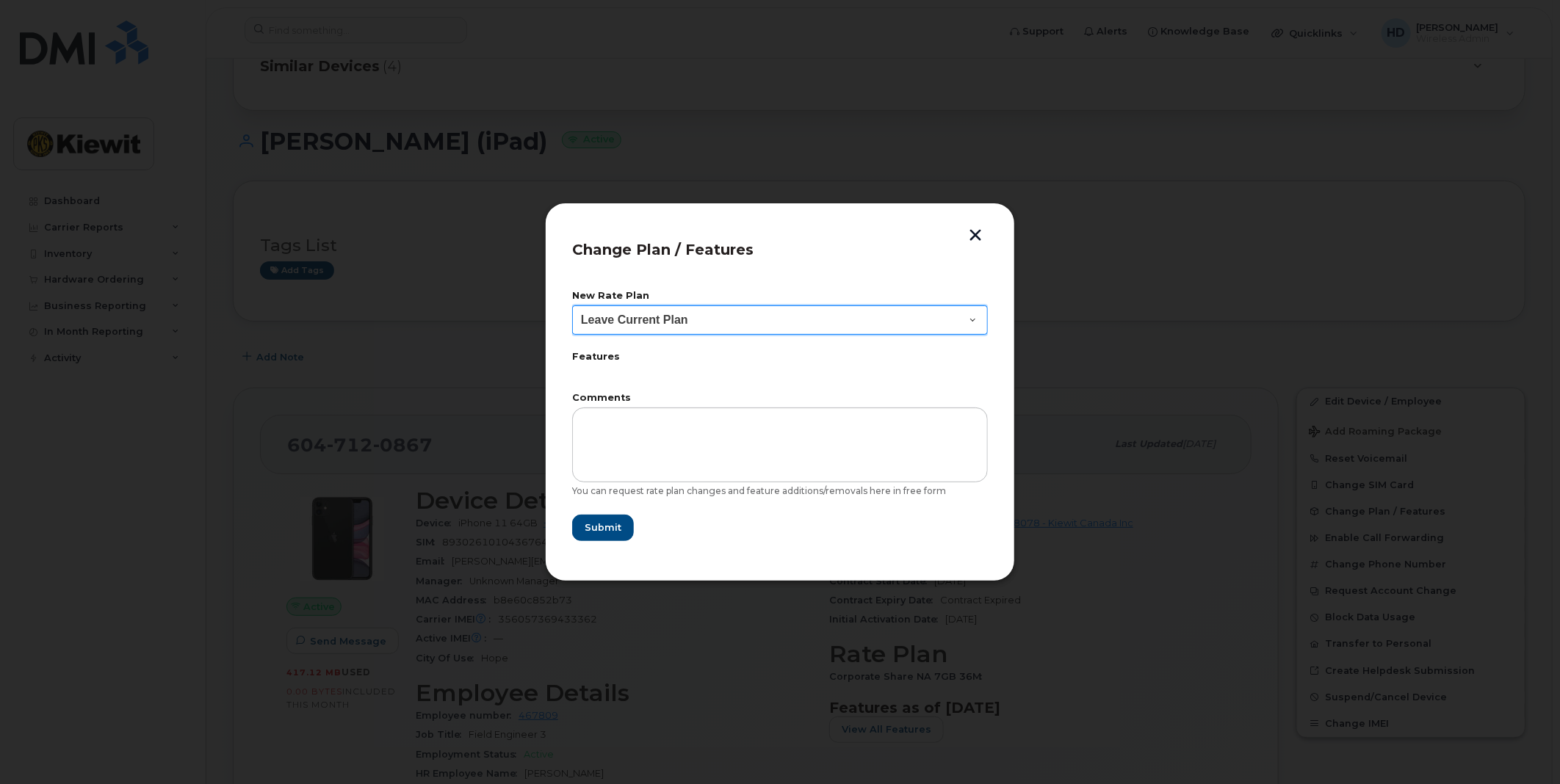
click at [981, 320] on select "Leave Current Plan BYOD Corp Share NA 10GB BYOD Corp Share NA 10GB 30D BYOD Cor…" at bounding box center [780, 320] width 416 height 29
click at [1323, 198] on div at bounding box center [780, 392] width 1560 height 784
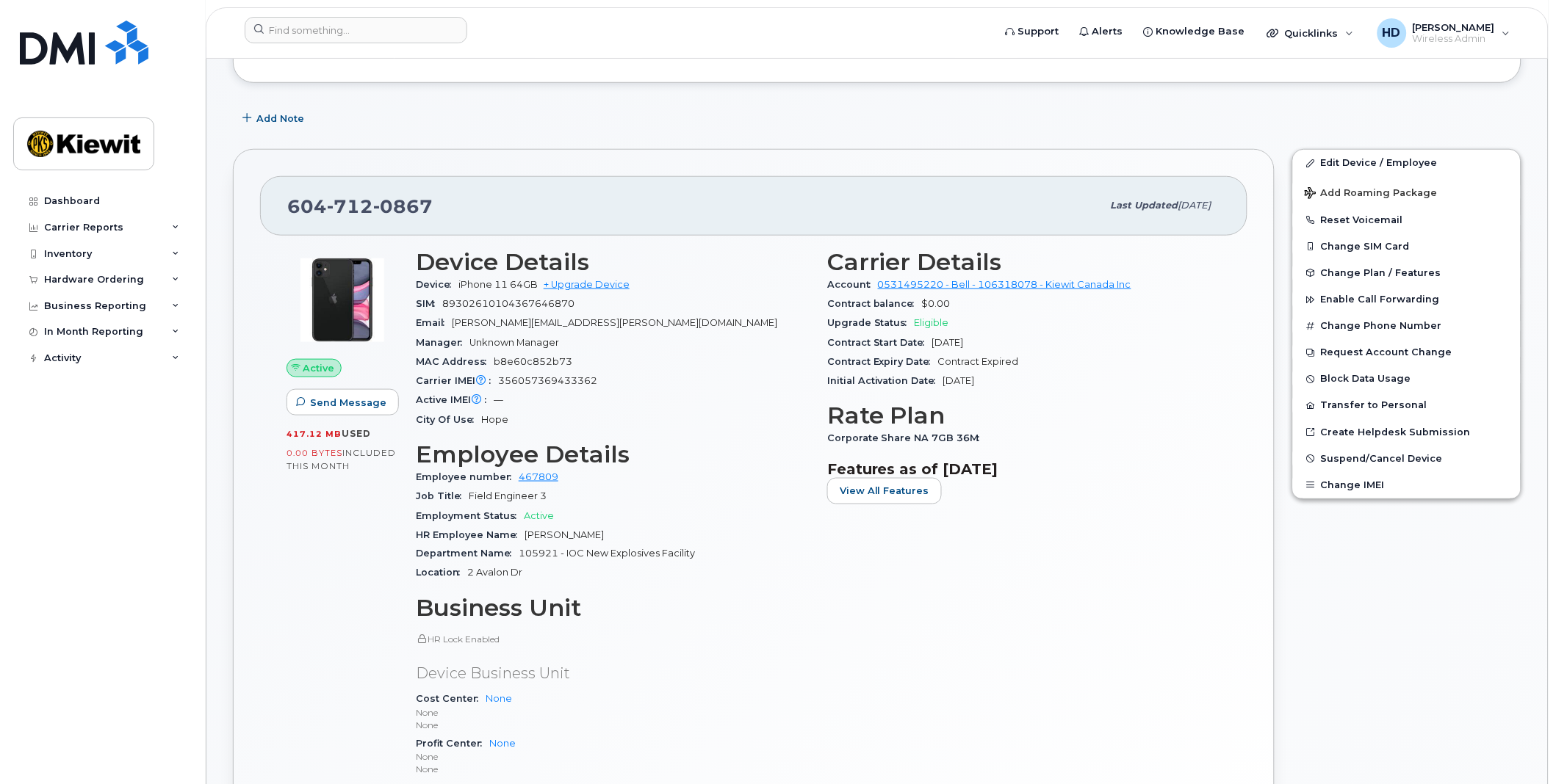
scroll to position [326, 0]
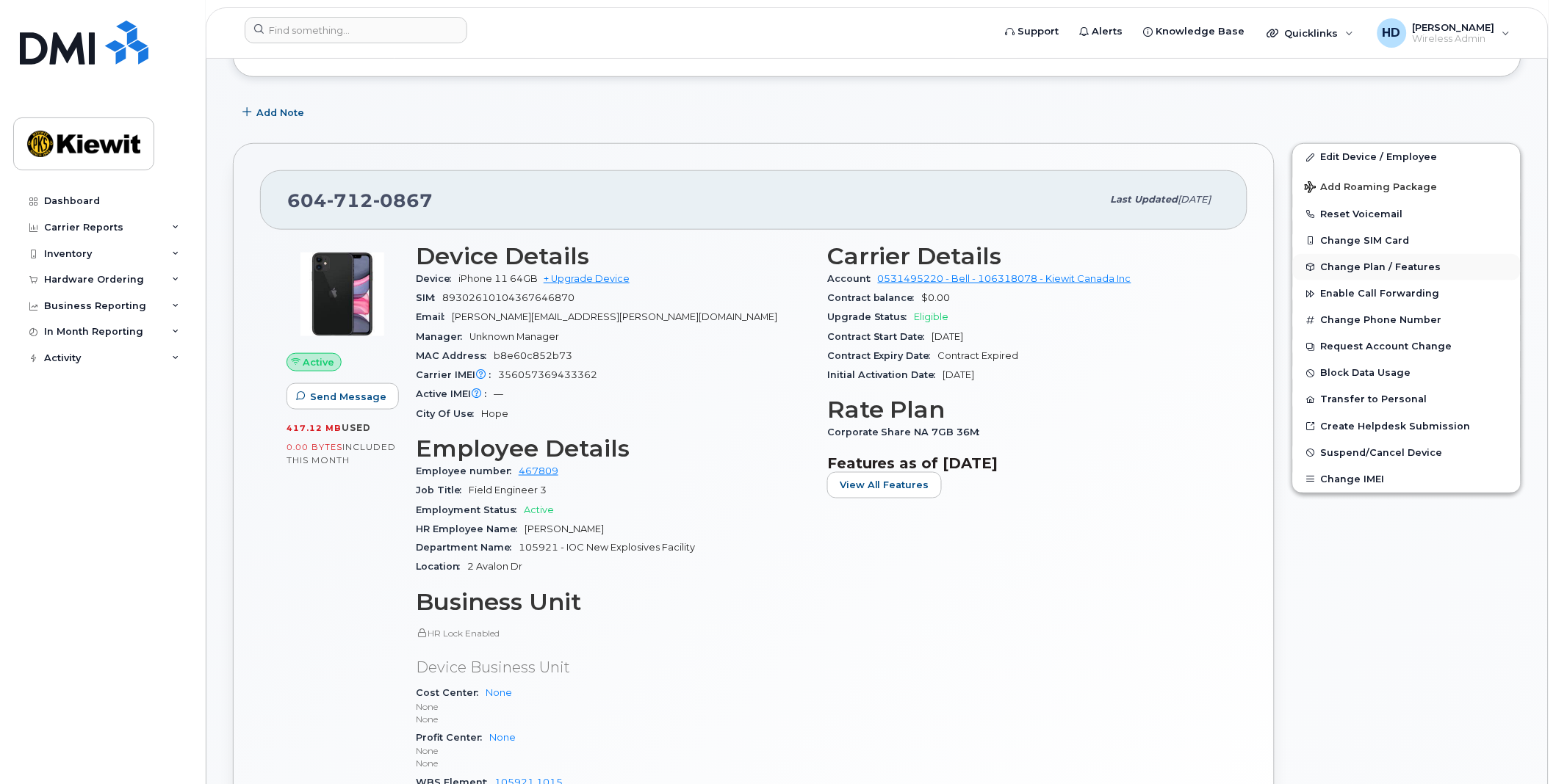
click at [1377, 267] on span "Change Plan / Features" at bounding box center [1380, 267] width 120 height 11
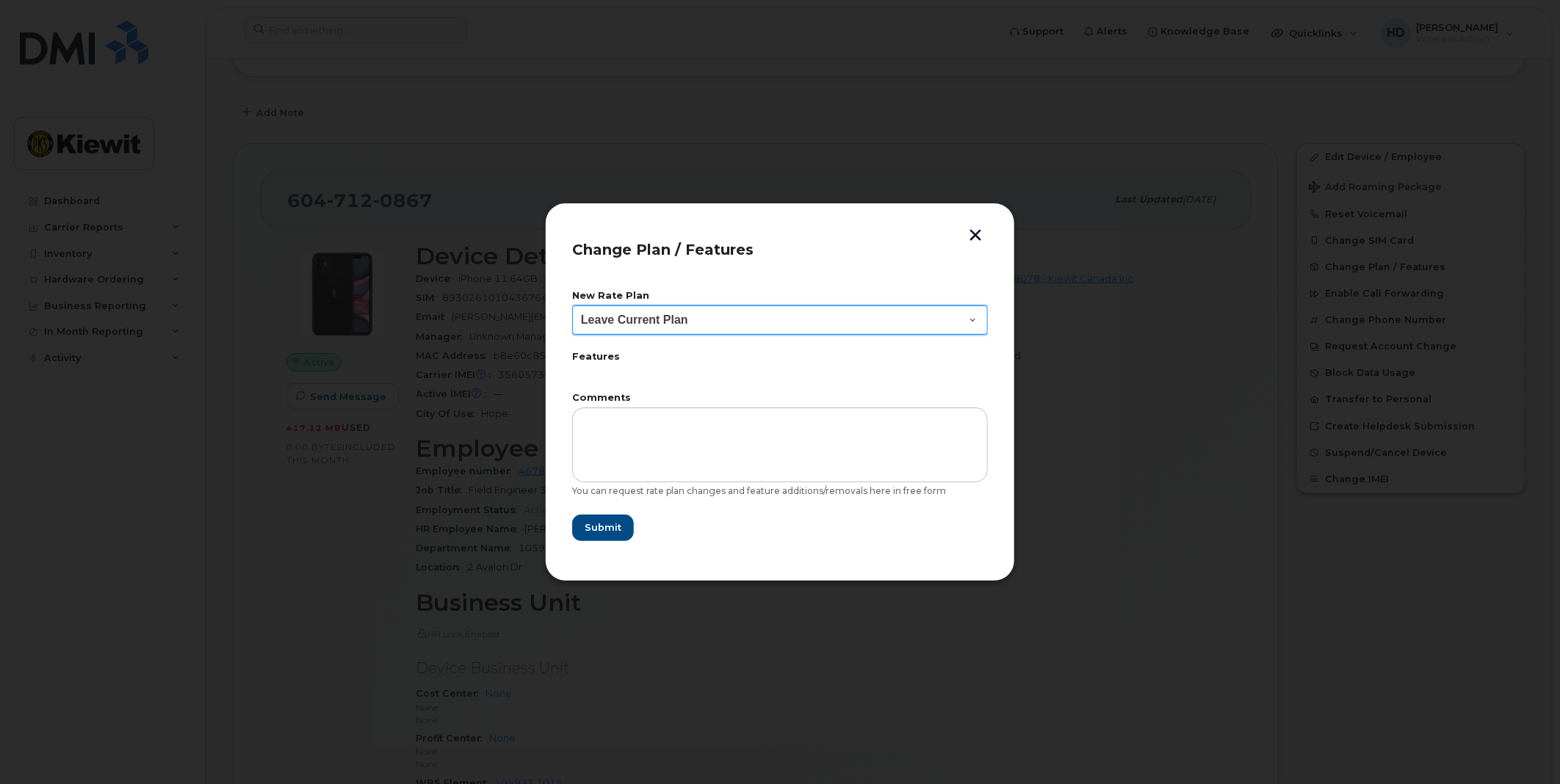
click at [975, 320] on select "Leave Current Plan BYOD Corp Share NA 10GB BYOD Corp Share NA 10GB 30D BYOD Cor…" at bounding box center [780, 320] width 416 height 29
click at [1172, 386] on div at bounding box center [780, 392] width 1560 height 784
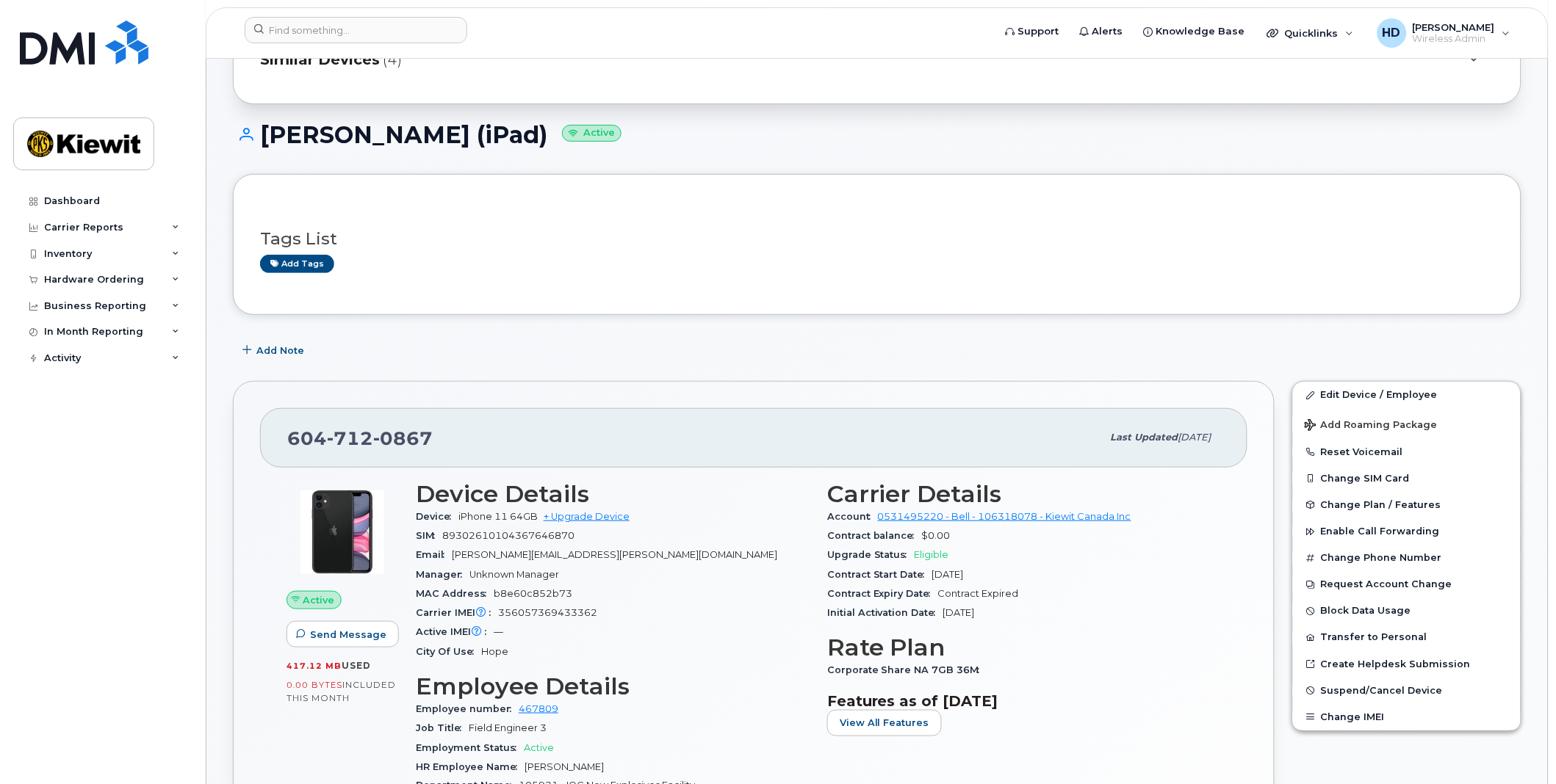
scroll to position [82, 0]
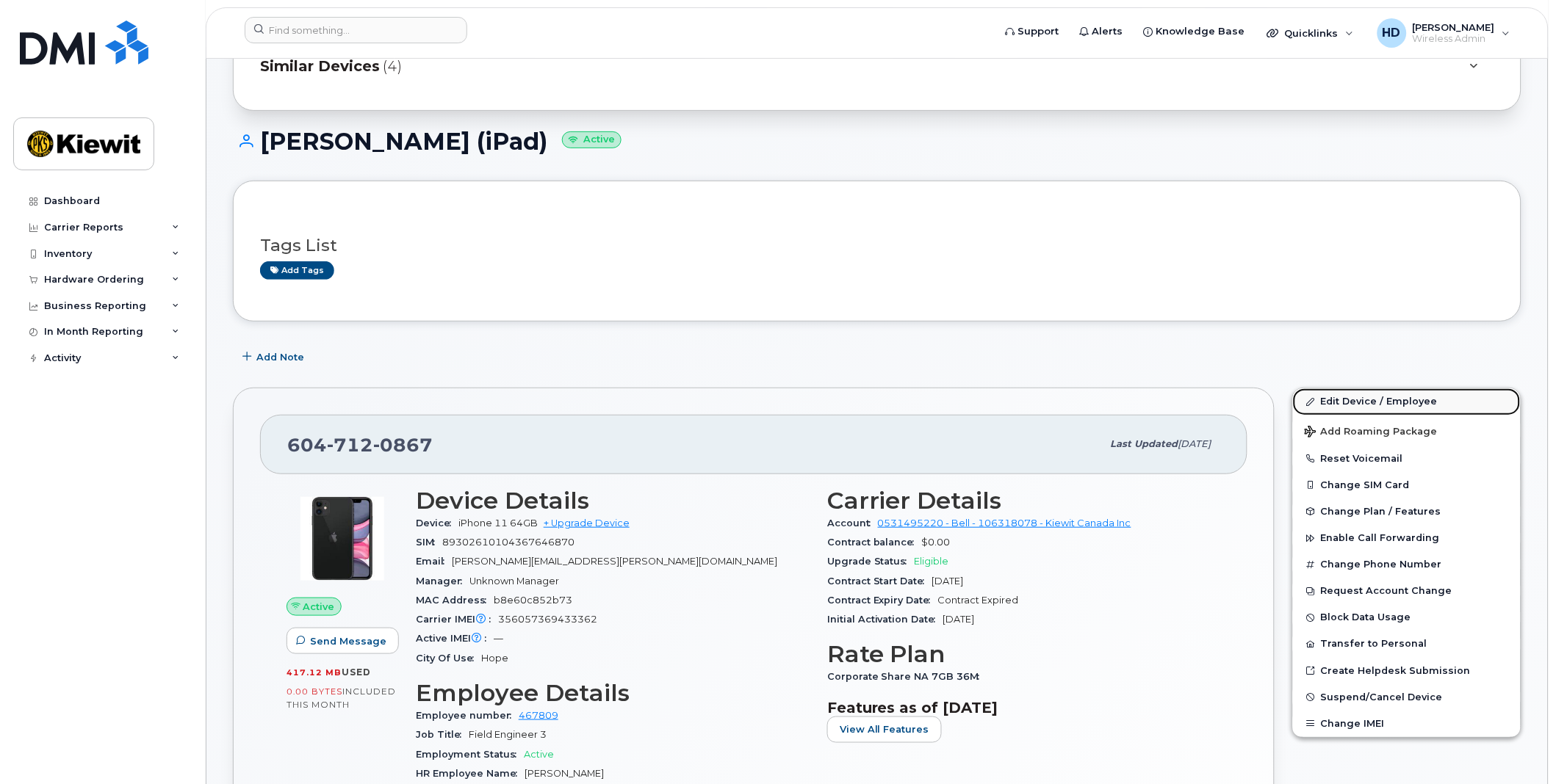
click at [1392, 398] on link "Edit Device / Employee" at bounding box center [1407, 401] width 228 height 27
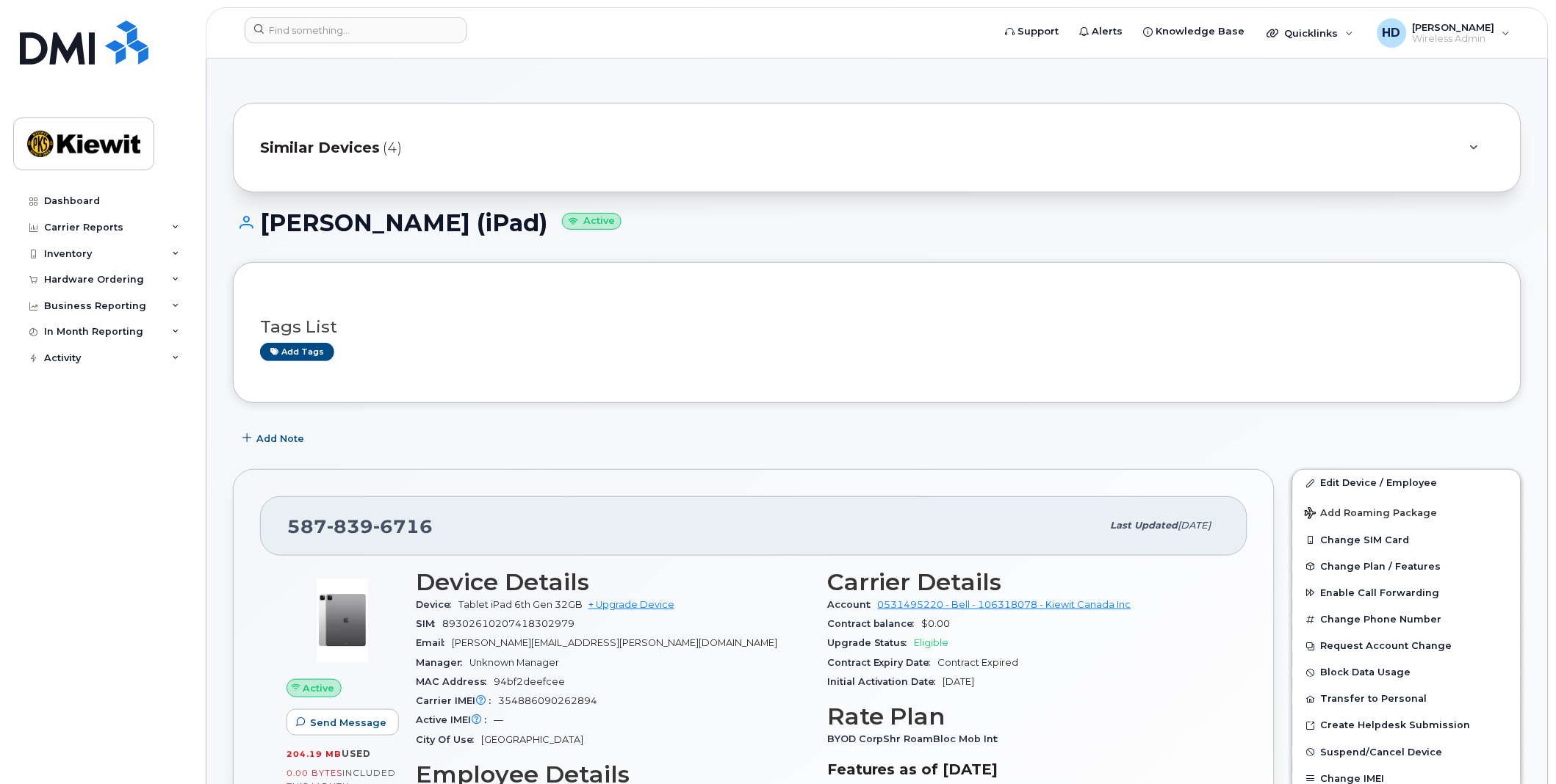
click at [1479, 147] on div at bounding box center [1473, 148] width 17 height 17
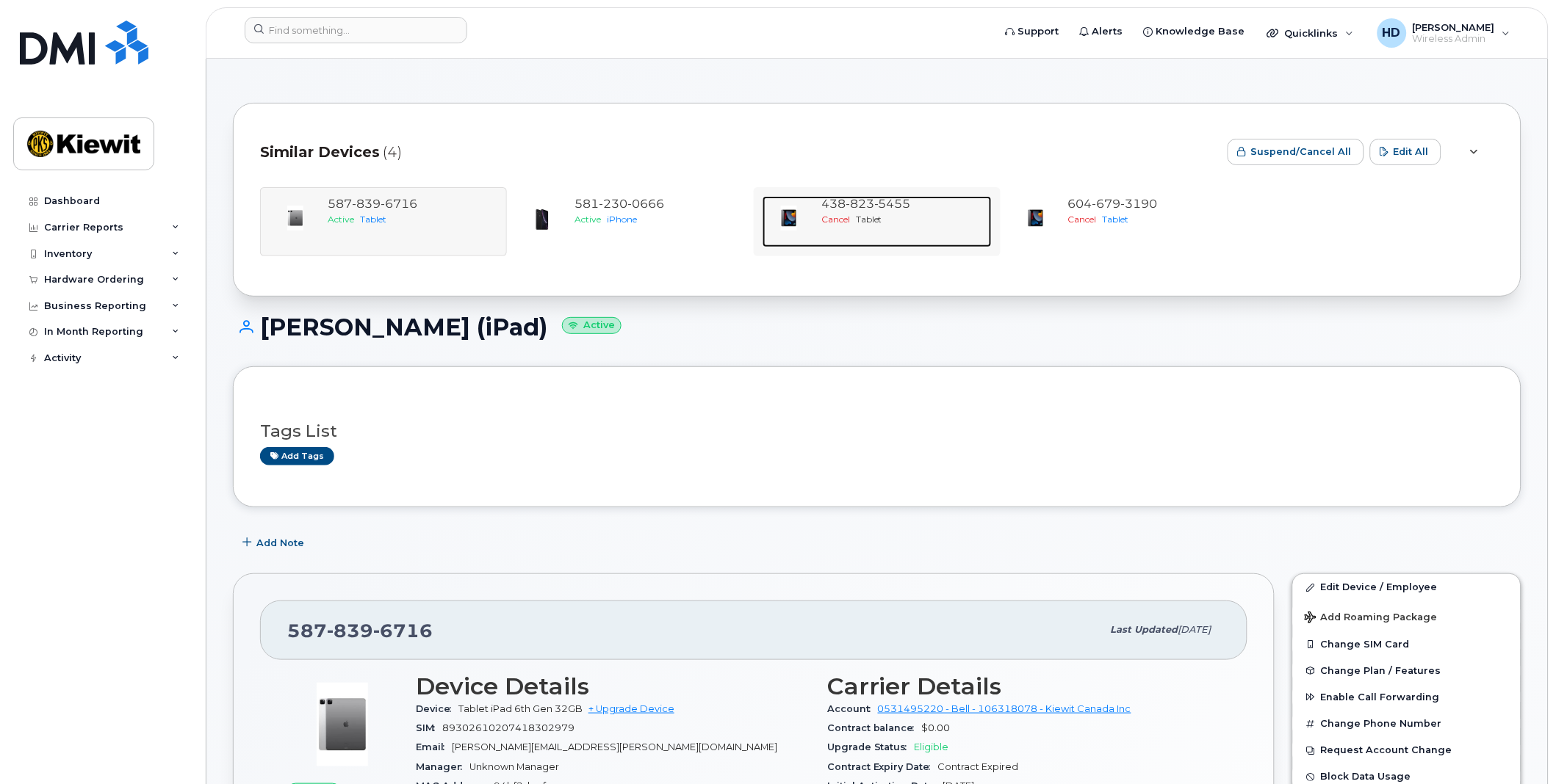
click at [919, 207] on div "[PHONE_NUMBER]" at bounding box center [903, 204] width 164 height 16
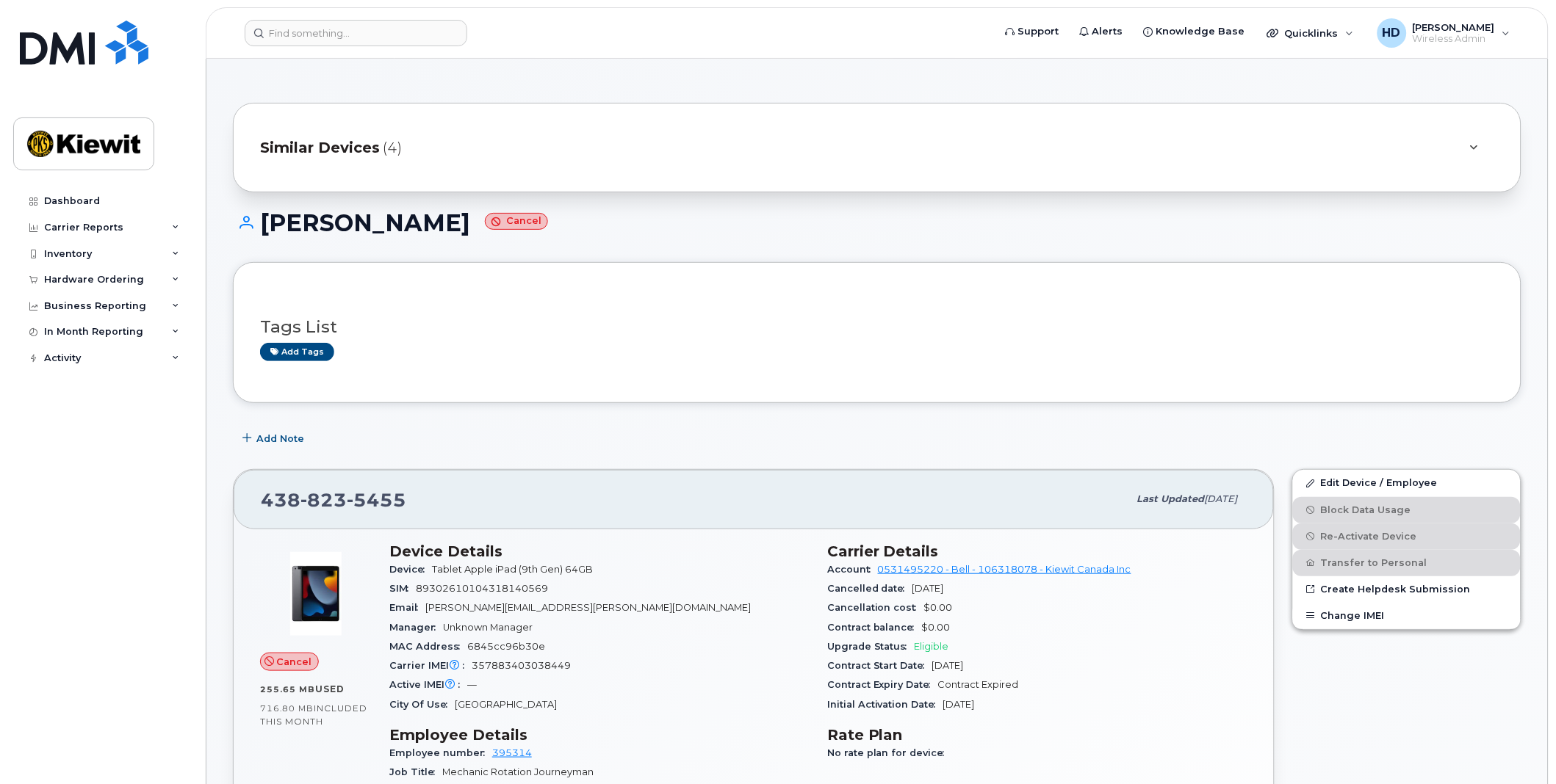
click at [1473, 141] on div at bounding box center [1473, 147] width 41 height 35
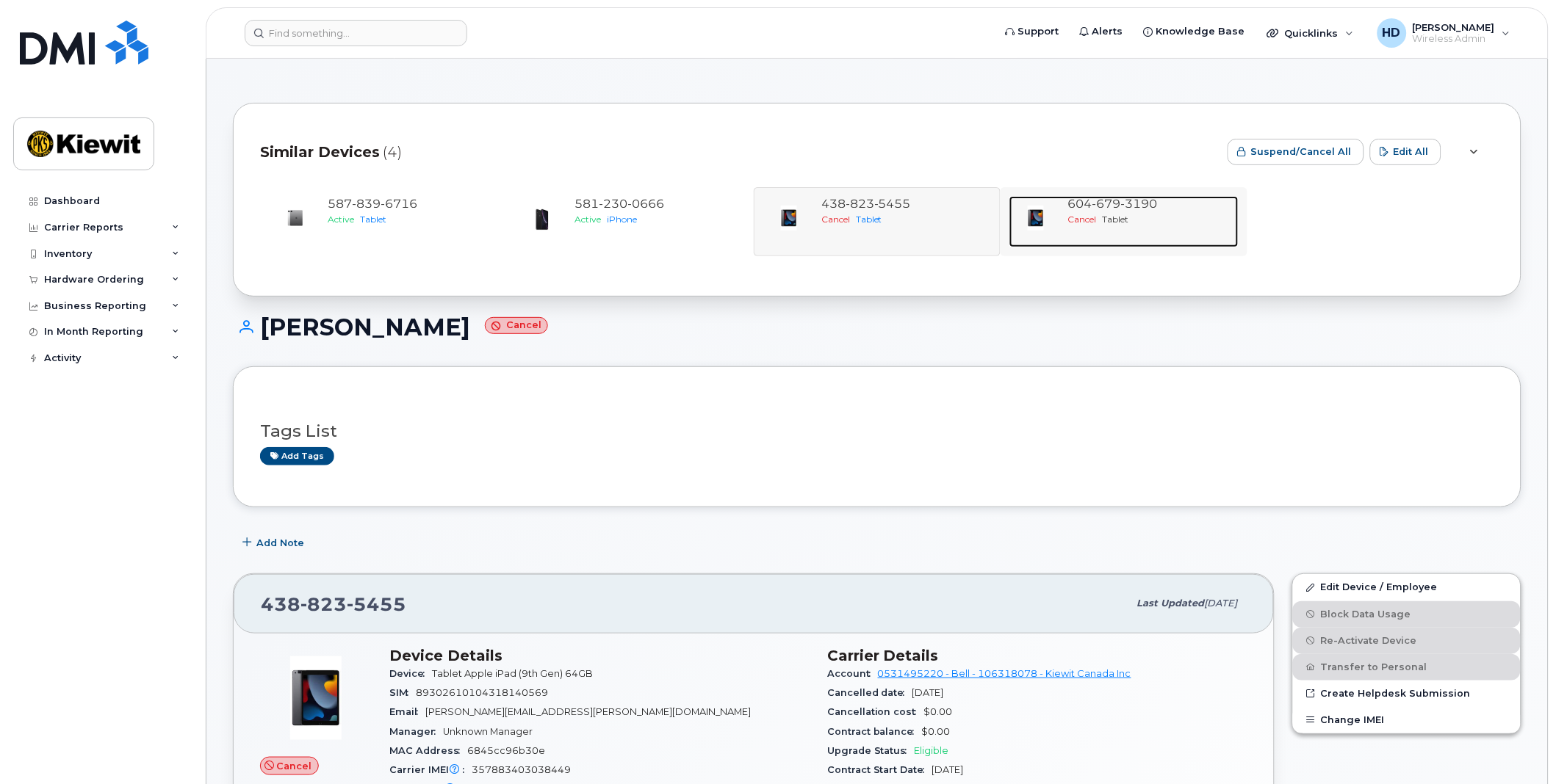
click at [1173, 225] on div "604 679 3190 Cancel Tablet" at bounding box center [1150, 222] width 176 height 51
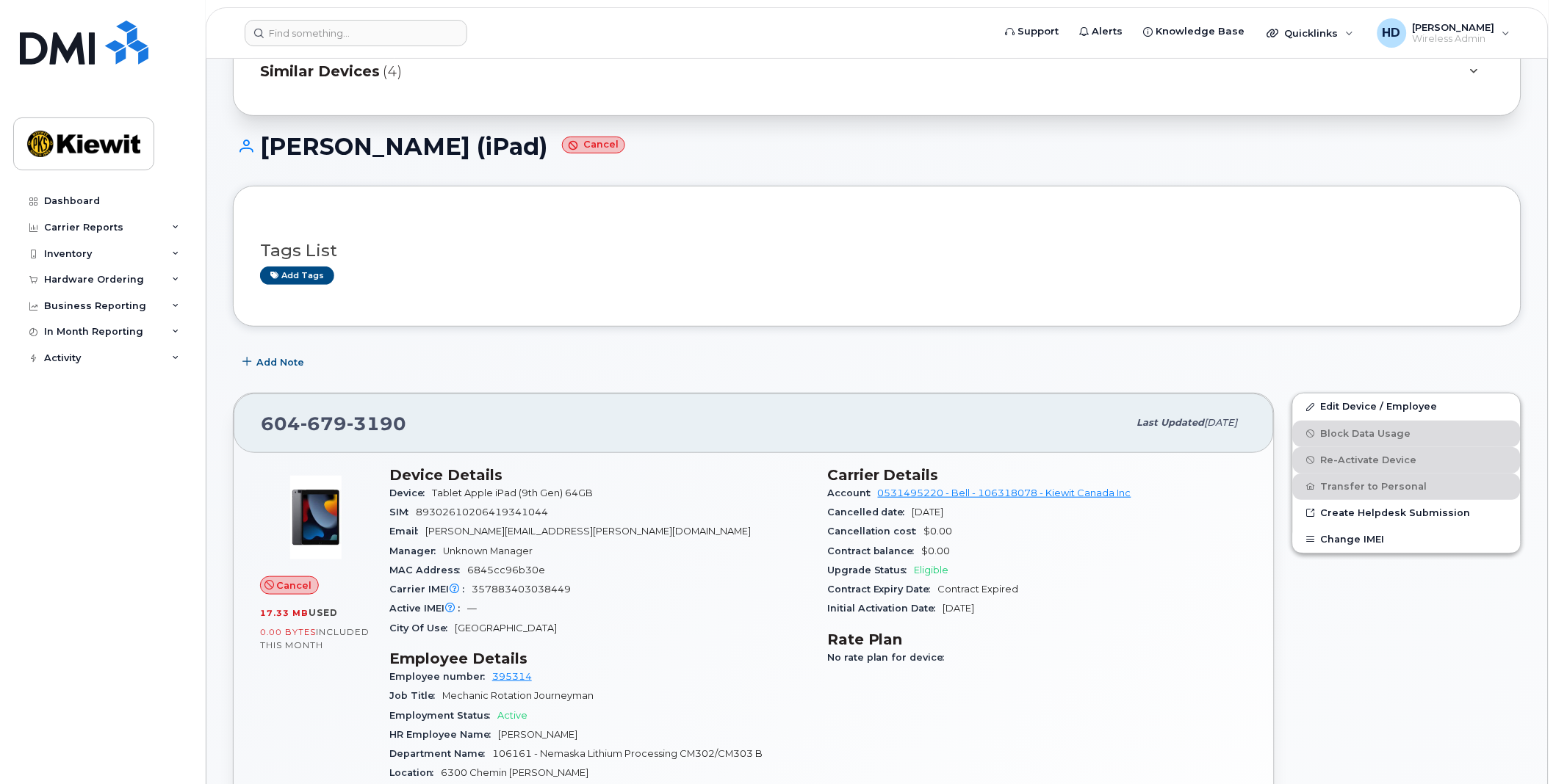
scroll to position [30, 0]
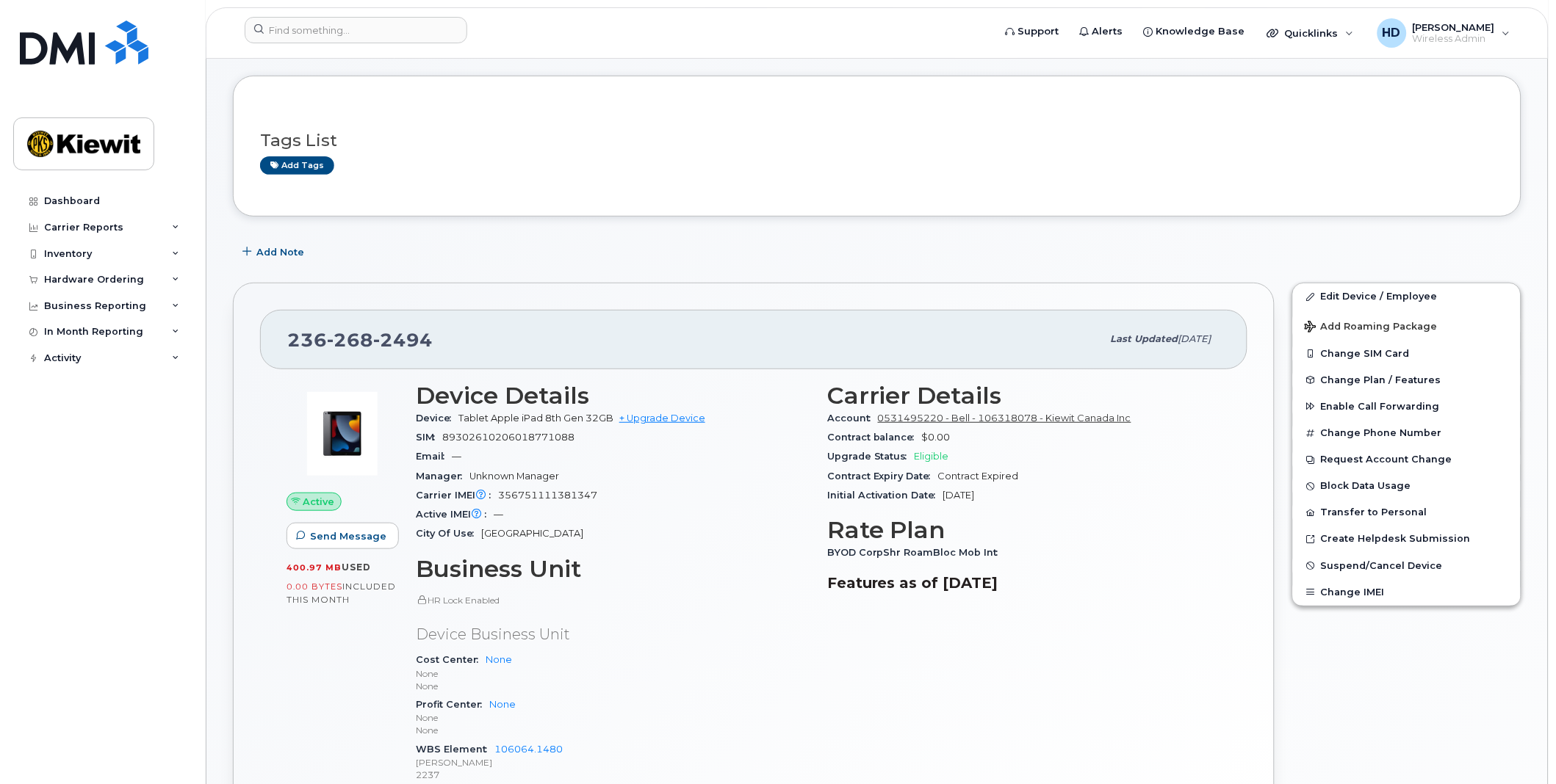
scroll to position [82, 0]
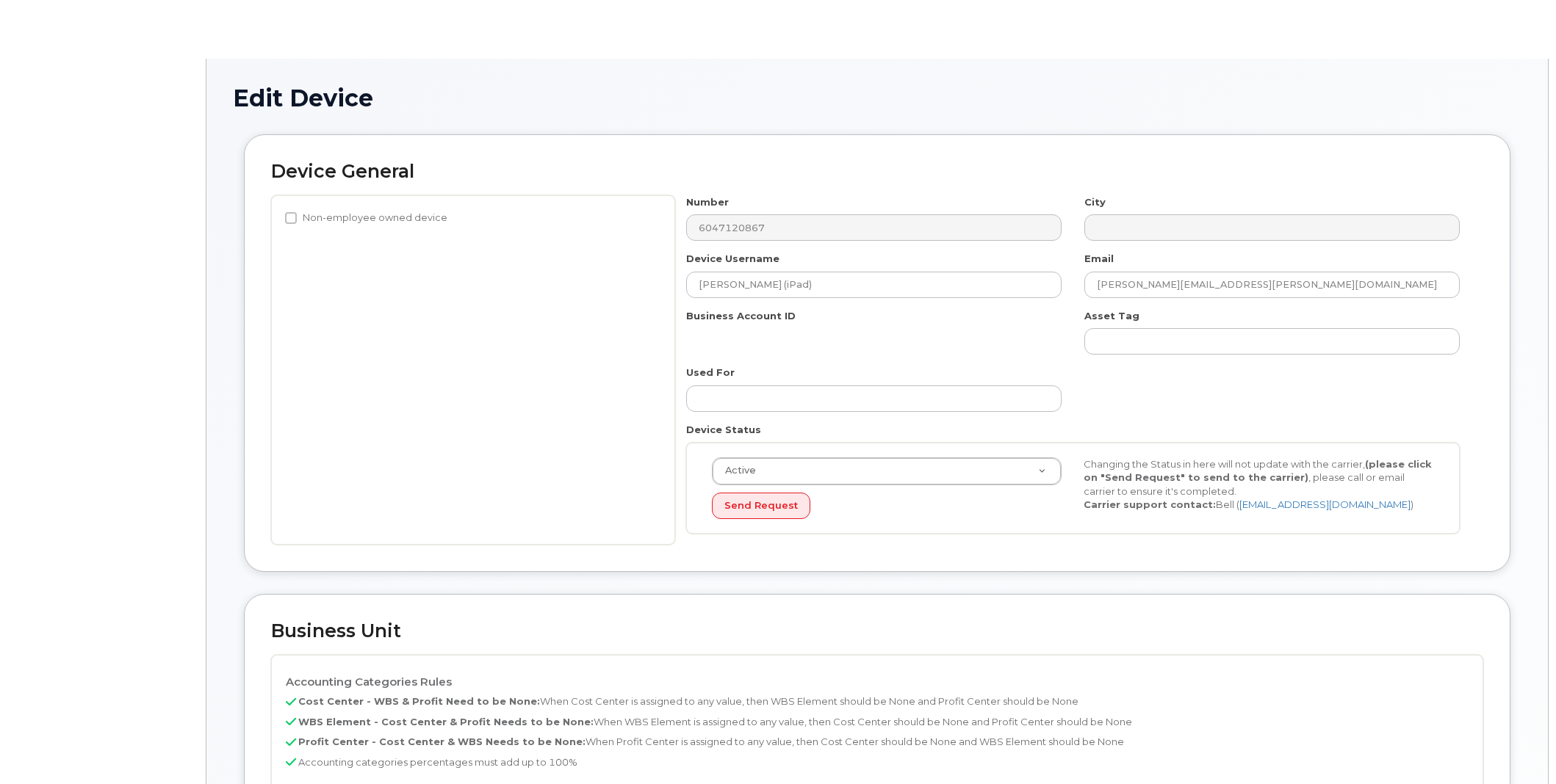
select select "14059"
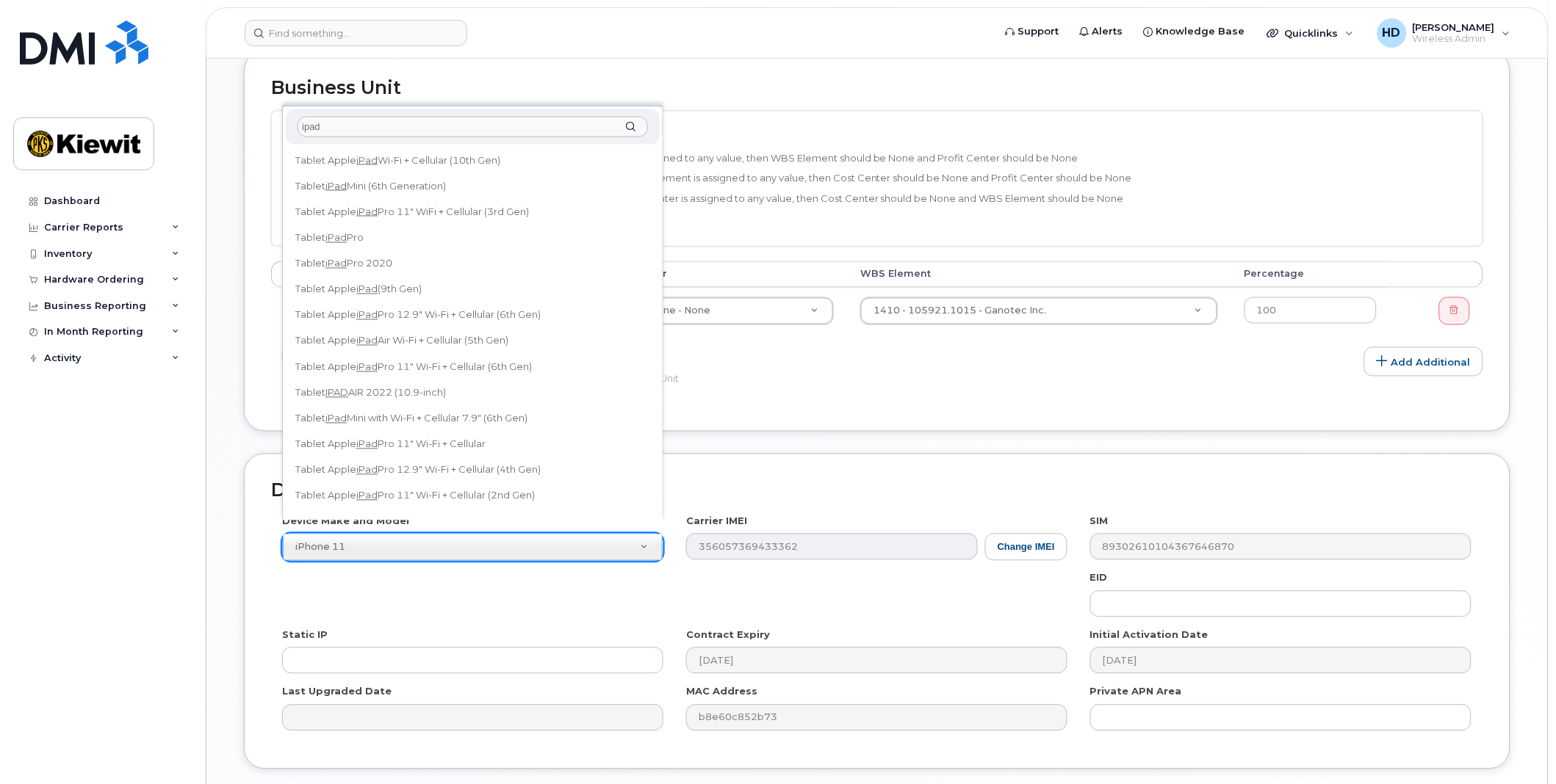
type input "ipad"
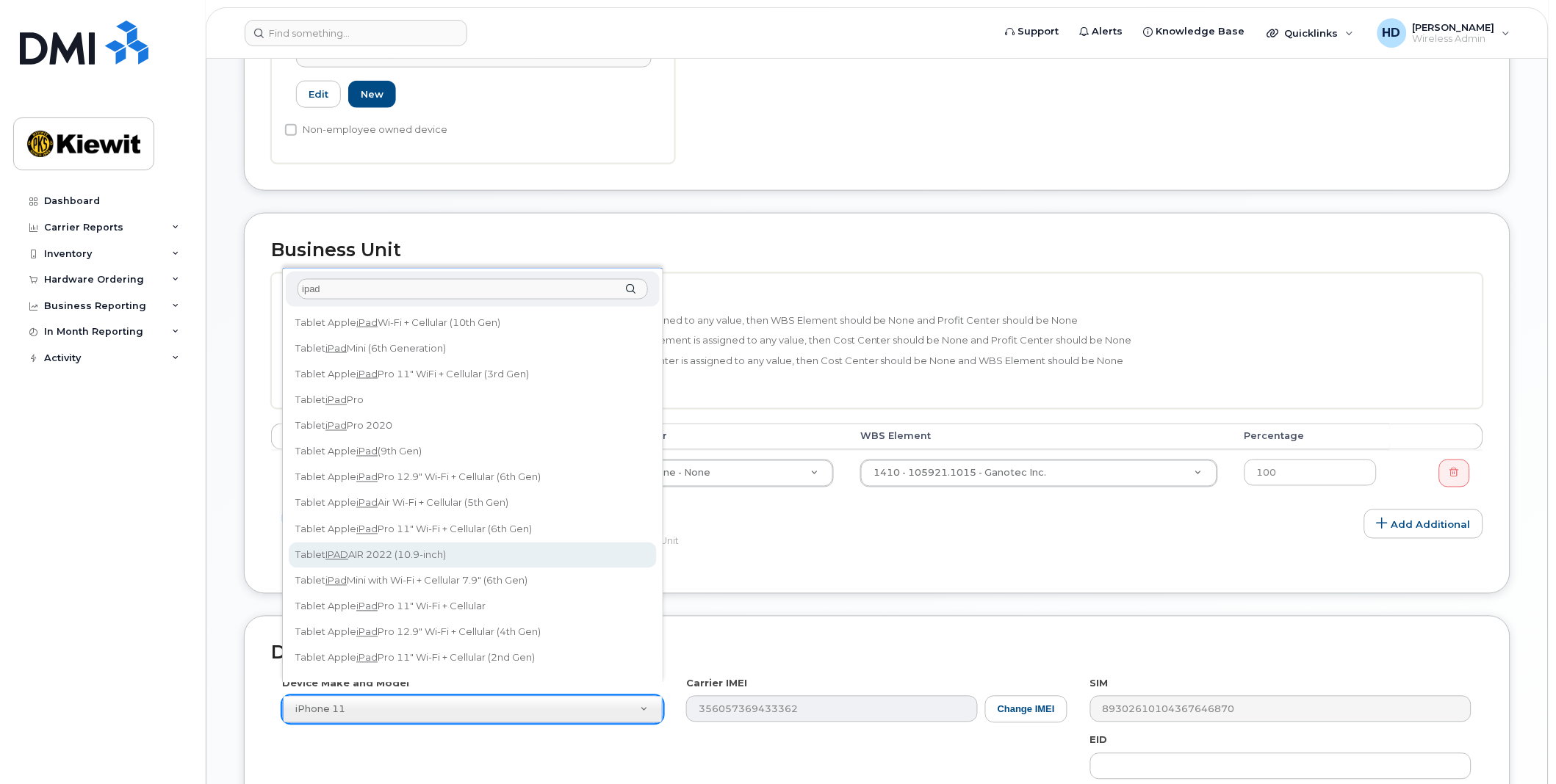
scroll to position [489, 0]
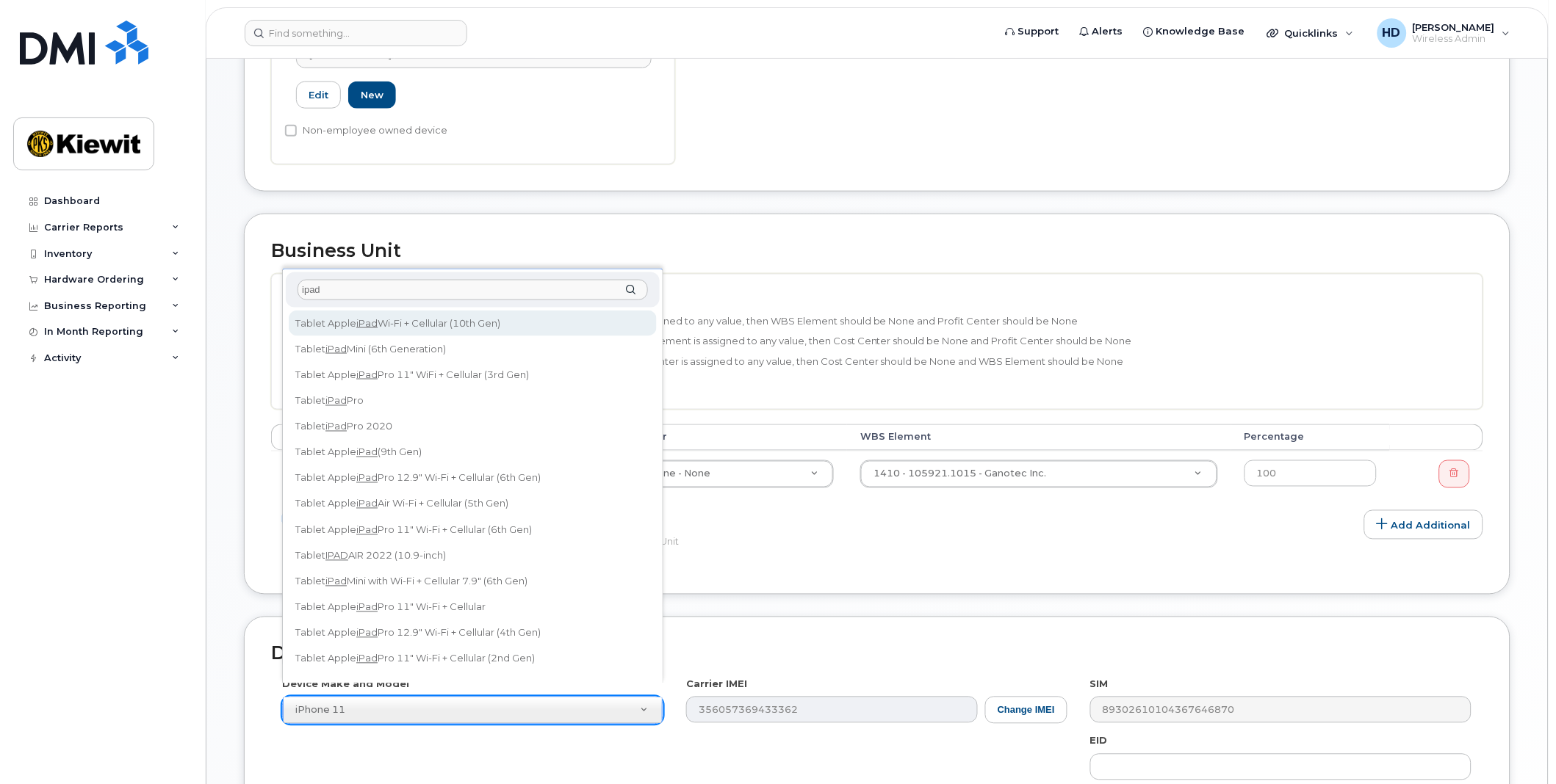
select select "3082"
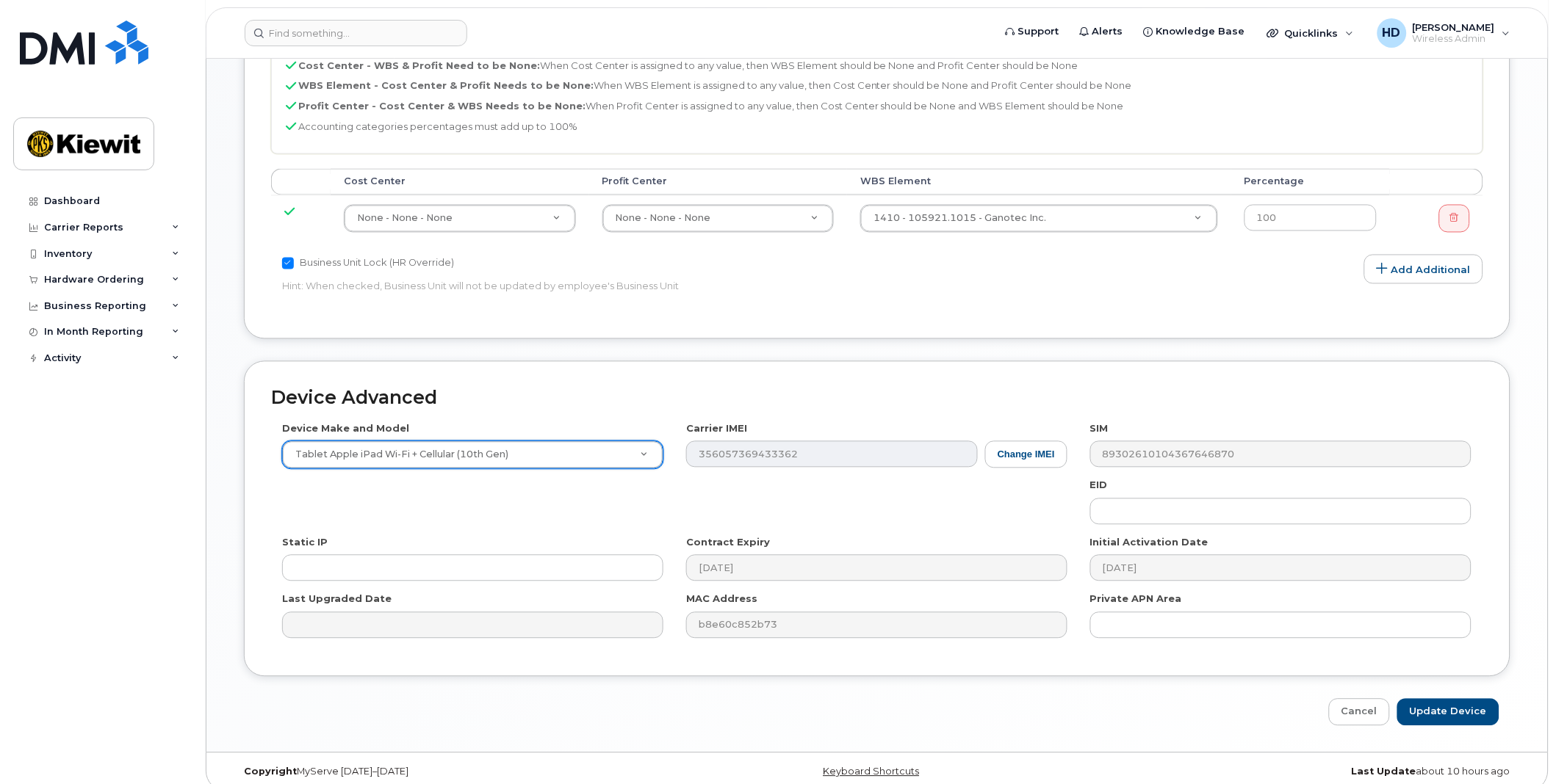
scroll to position [746, 0]
click at [1017, 441] on button "Change IMEI" at bounding box center [1026, 454] width 83 height 27
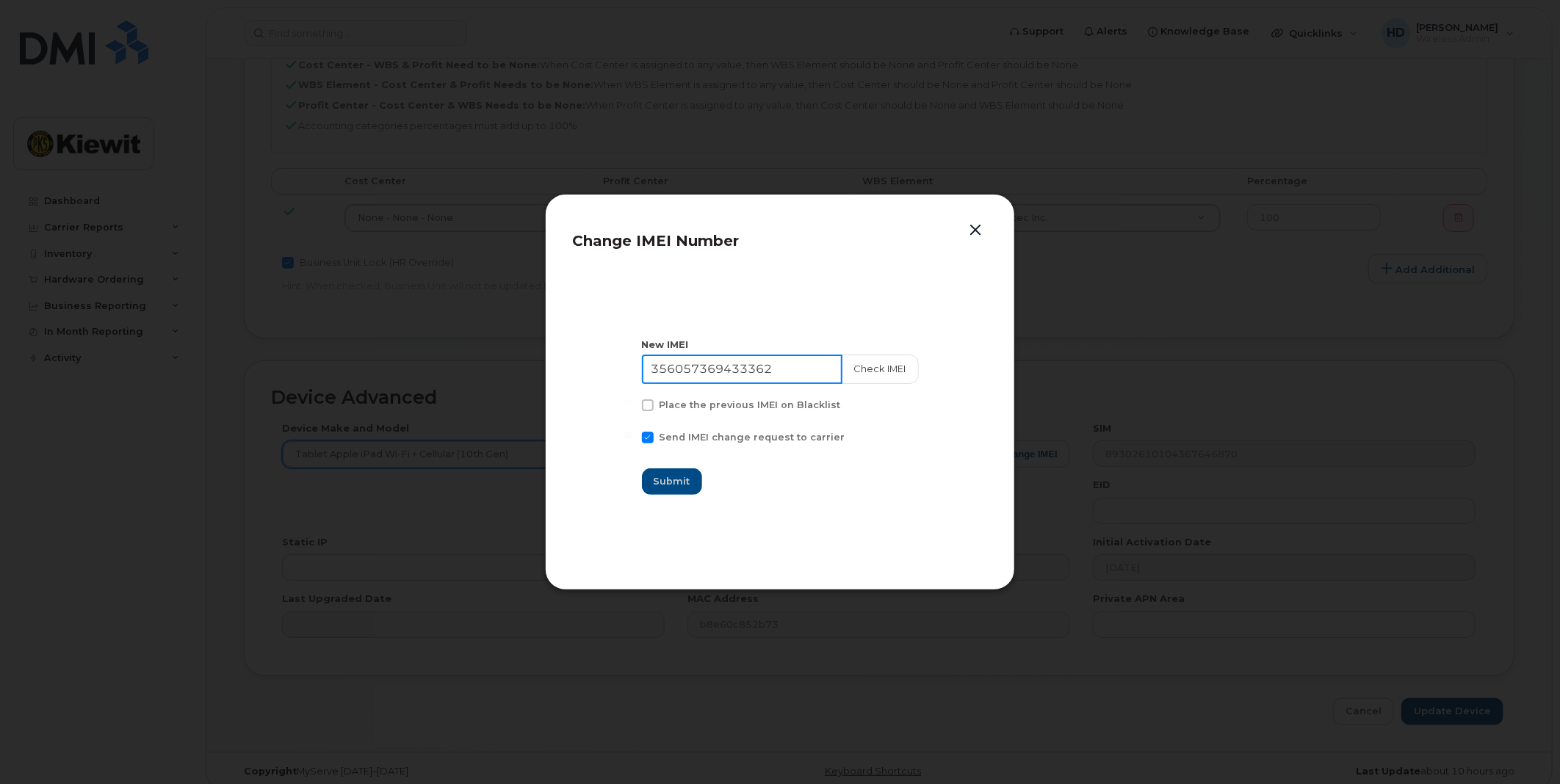
drag, startPoint x: 799, startPoint y: 370, endPoint x: 457, endPoint y: 385, distance: 342.3
click at [464, 385] on div "Change IMEI Number New IMEI 356057369433362 Check IMEI Place the previous IMEI …" at bounding box center [780, 392] width 1560 height 784
click at [674, 371] on input "355939958705606" at bounding box center [742, 368] width 200 height 29
click at [716, 368] on input "355939958705606" at bounding box center [742, 368] width 200 height 29
click at [718, 372] on input "355939958705606" at bounding box center [742, 368] width 200 height 29
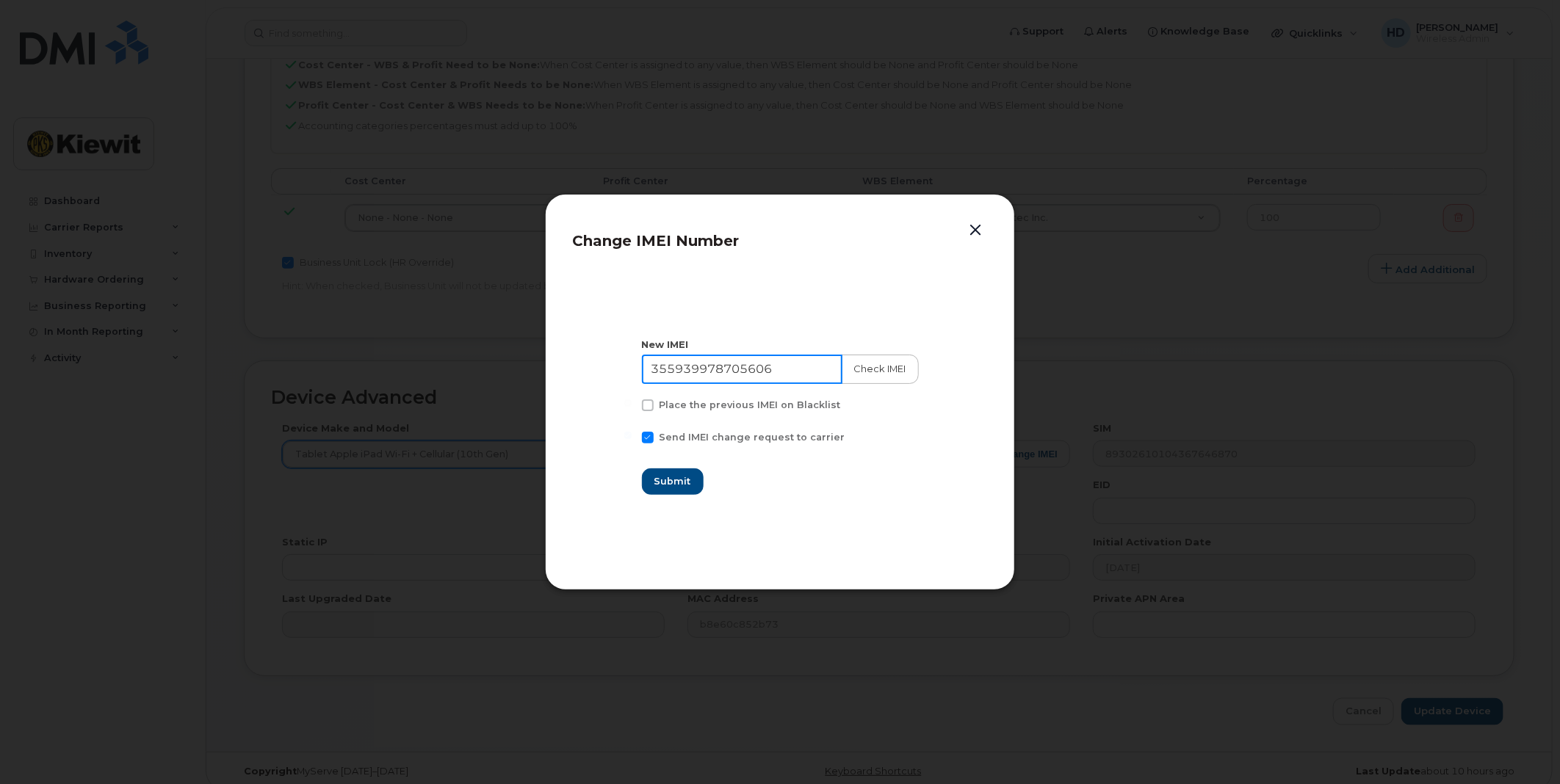
type input "355939978705606"
click at [872, 368] on button "Check IMEI" at bounding box center [879, 368] width 77 height 29
click at [685, 478] on span "Submit" at bounding box center [673, 482] width 37 height 14
type input "355939978705606"
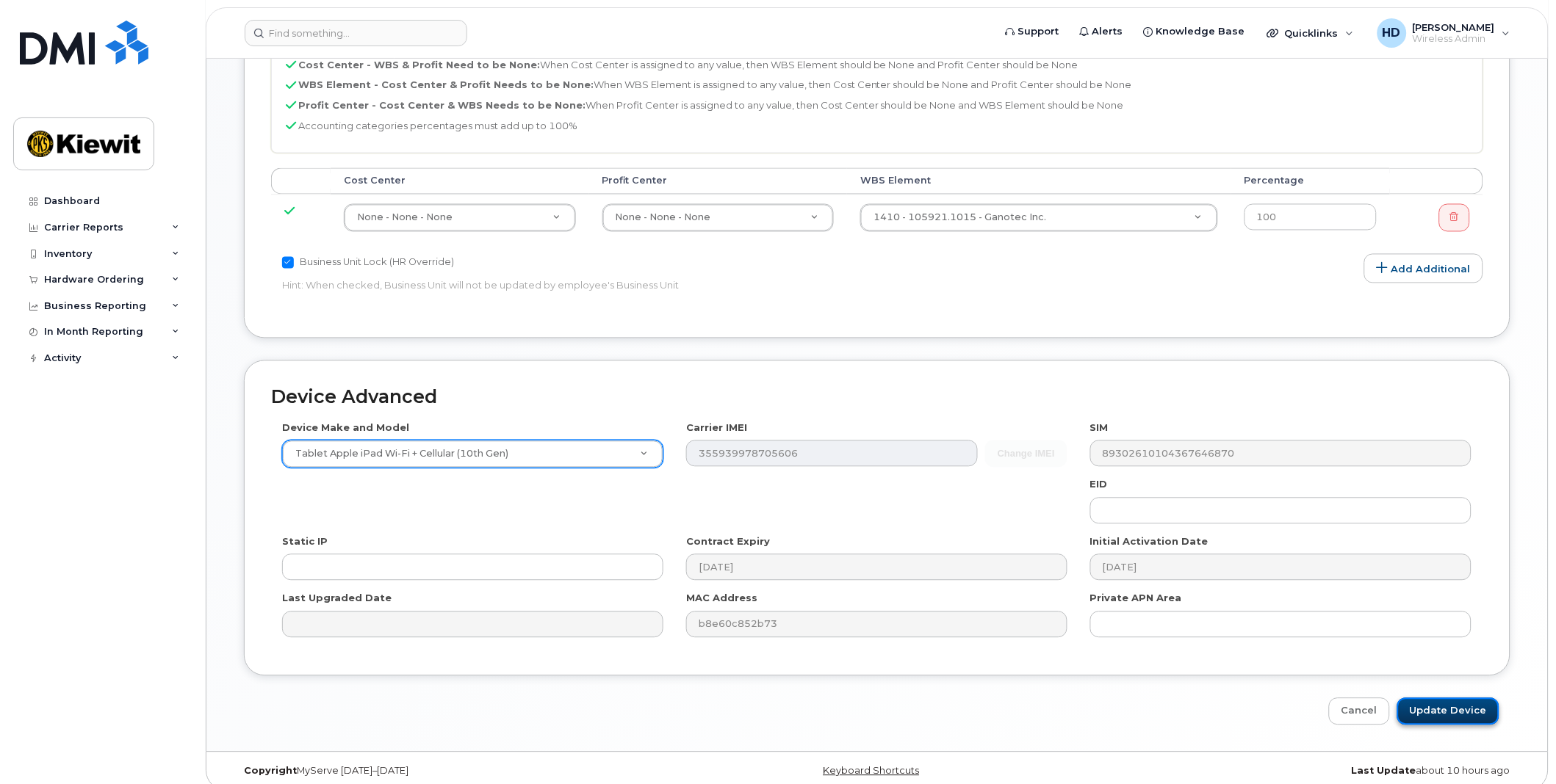
click at [1452, 698] on input "Update Device" at bounding box center [1448, 712] width 102 height 27
type input "Saving..."
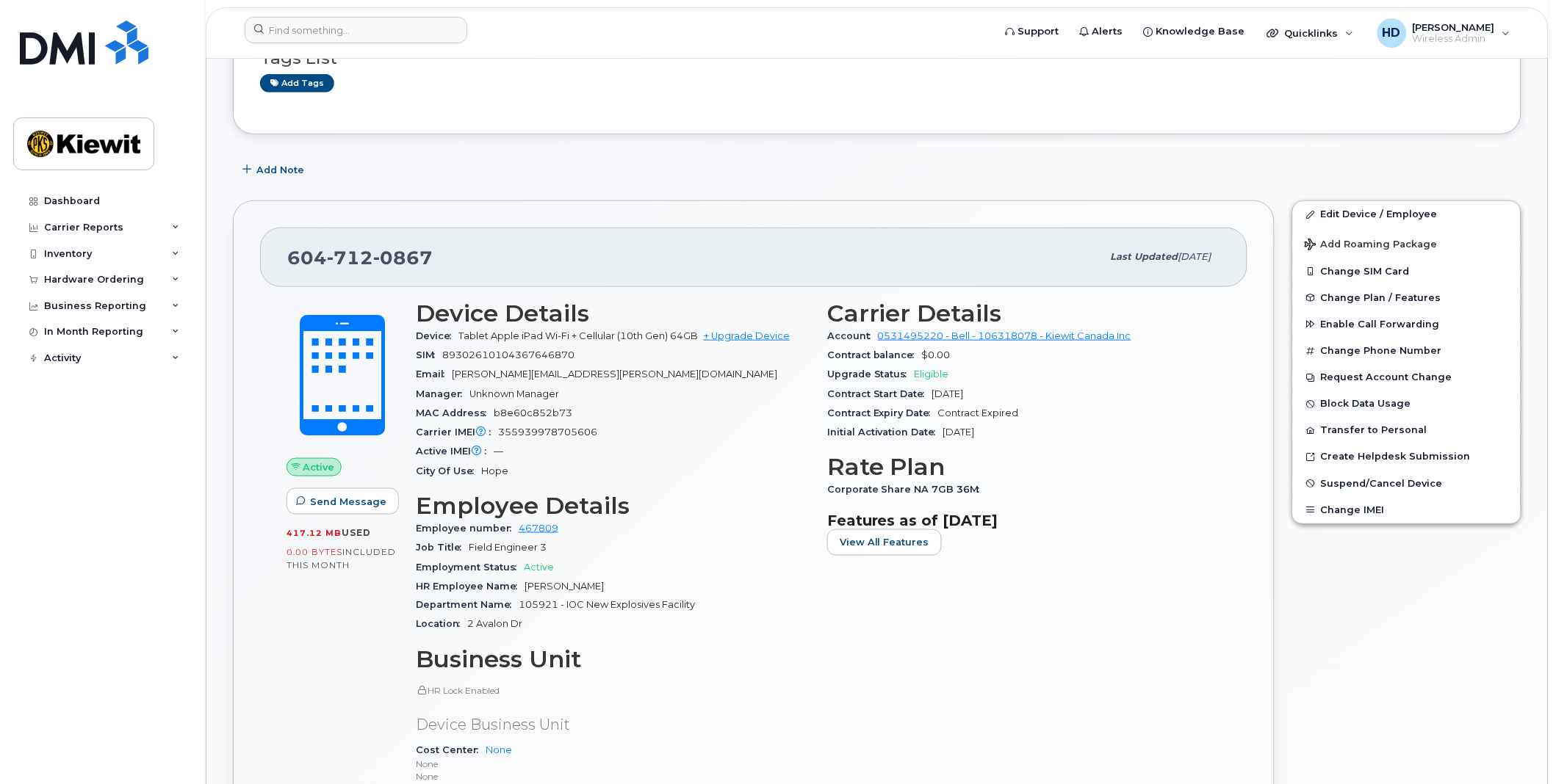
scroll to position [244, 0]
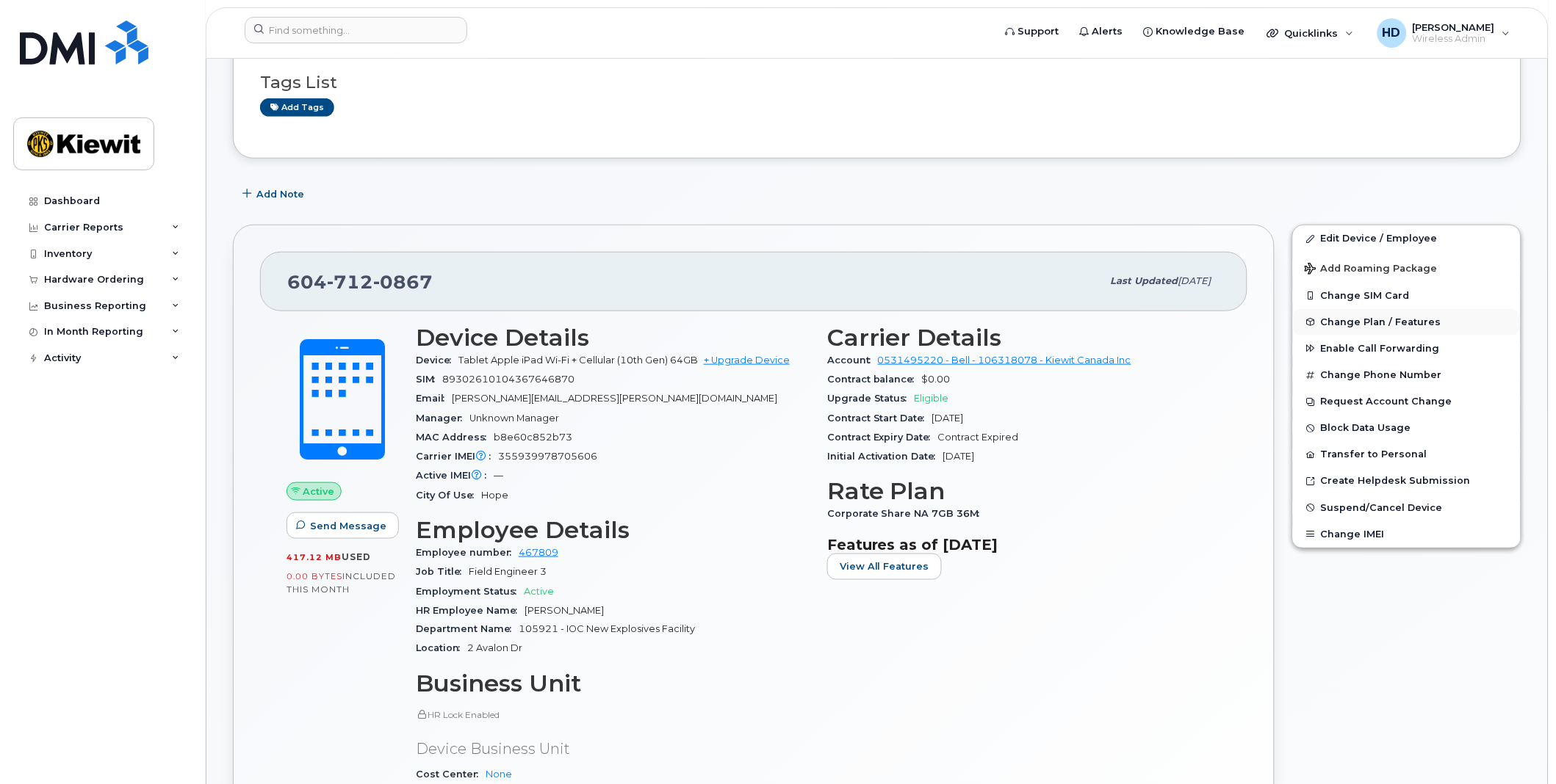
click at [1383, 321] on span "Change Plan / Features" at bounding box center [1380, 322] width 120 height 11
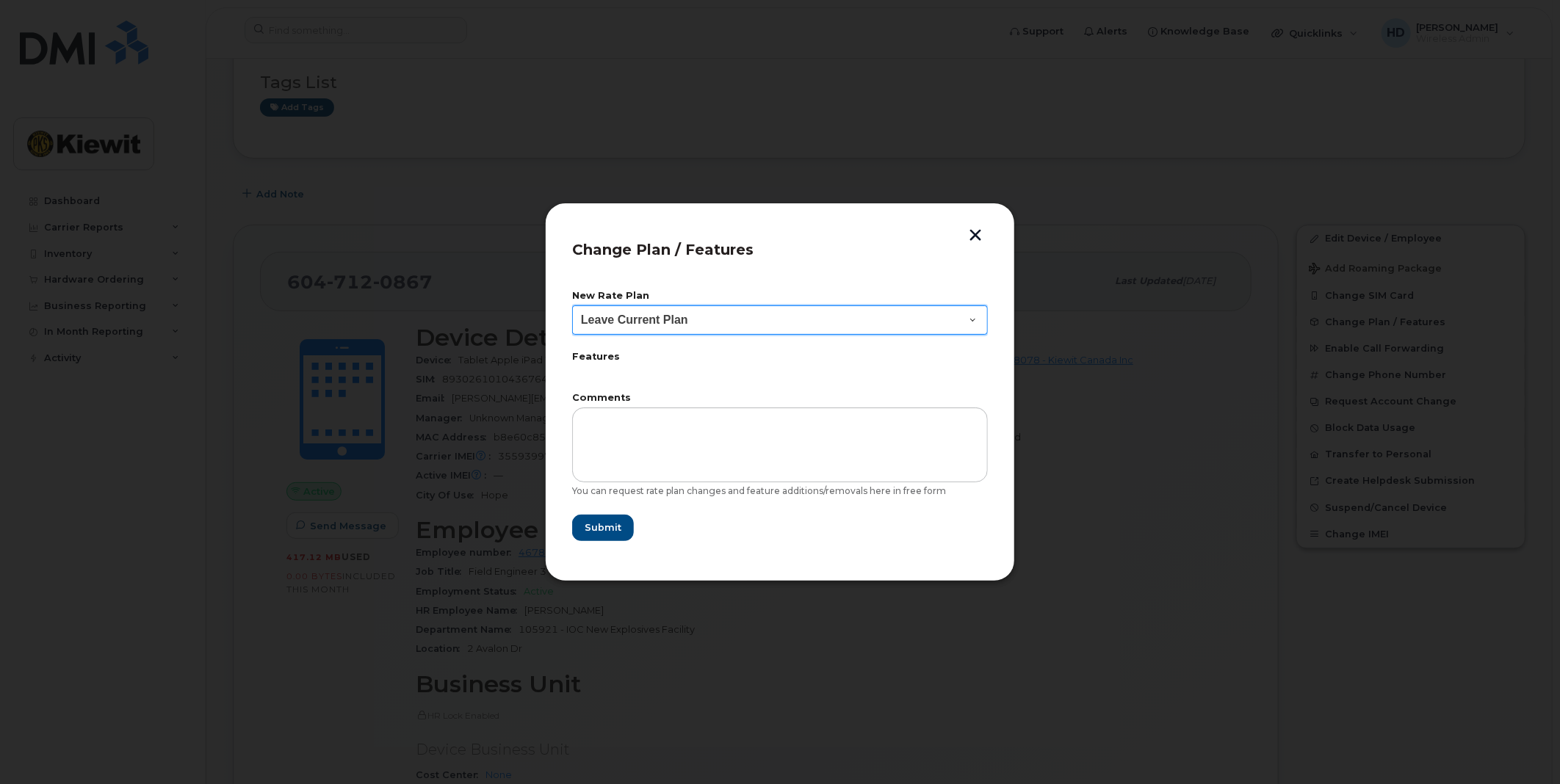
click at [973, 318] on select "Leave Current Plan BYOD Corp SmartShare Mob Int 10 BYOD CorpShr RoamBloc Mob Int" at bounding box center [780, 320] width 416 height 29
select select "3648230"
click at [572, 306] on select "Leave Current Plan BYOD Corp SmartShare Mob Int 10 BYOD CorpShr RoamBloc Mob Int" at bounding box center [780, 320] width 416 height 29
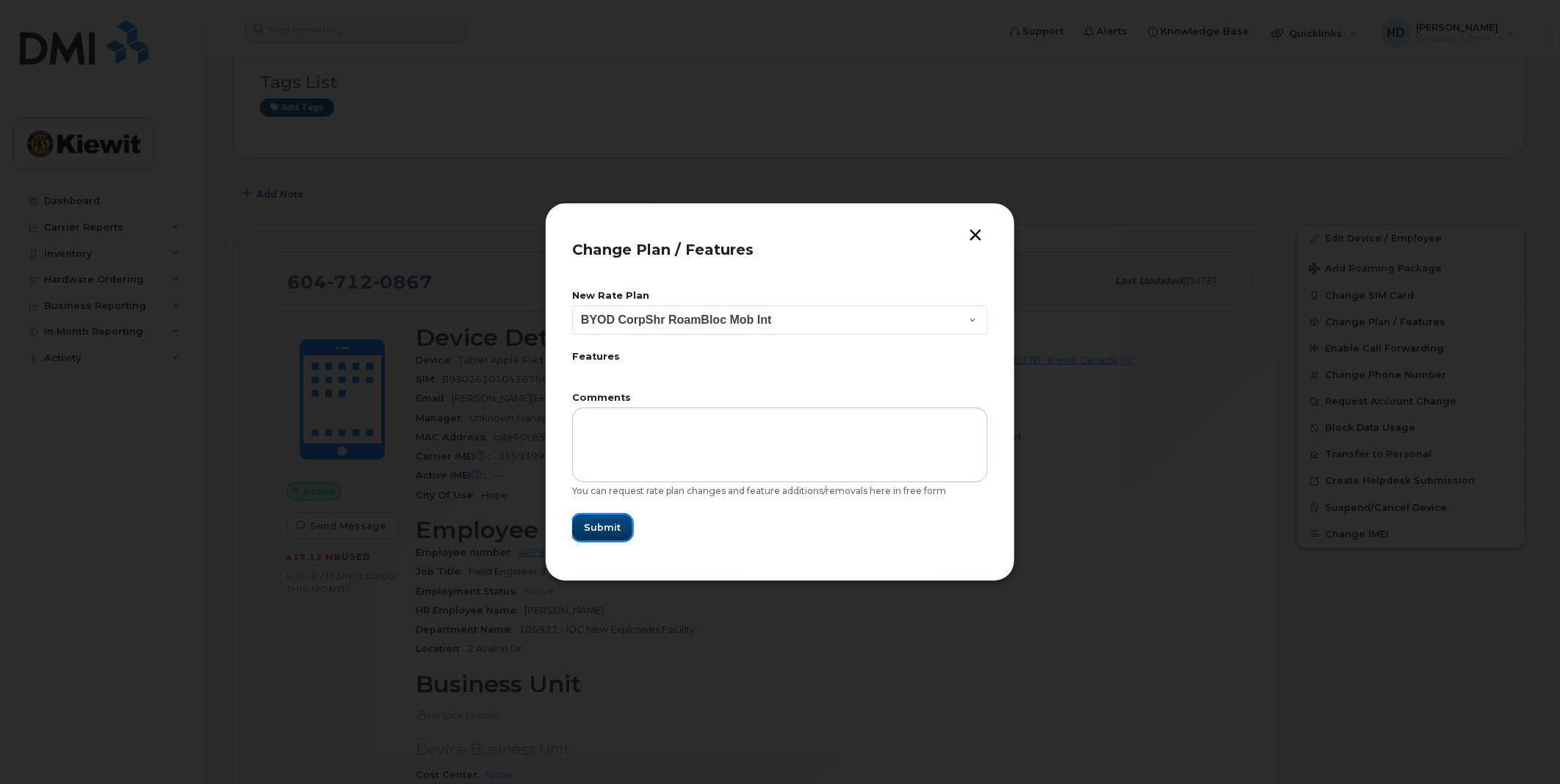
click at [605, 526] on span "Submit" at bounding box center [602, 528] width 37 height 14
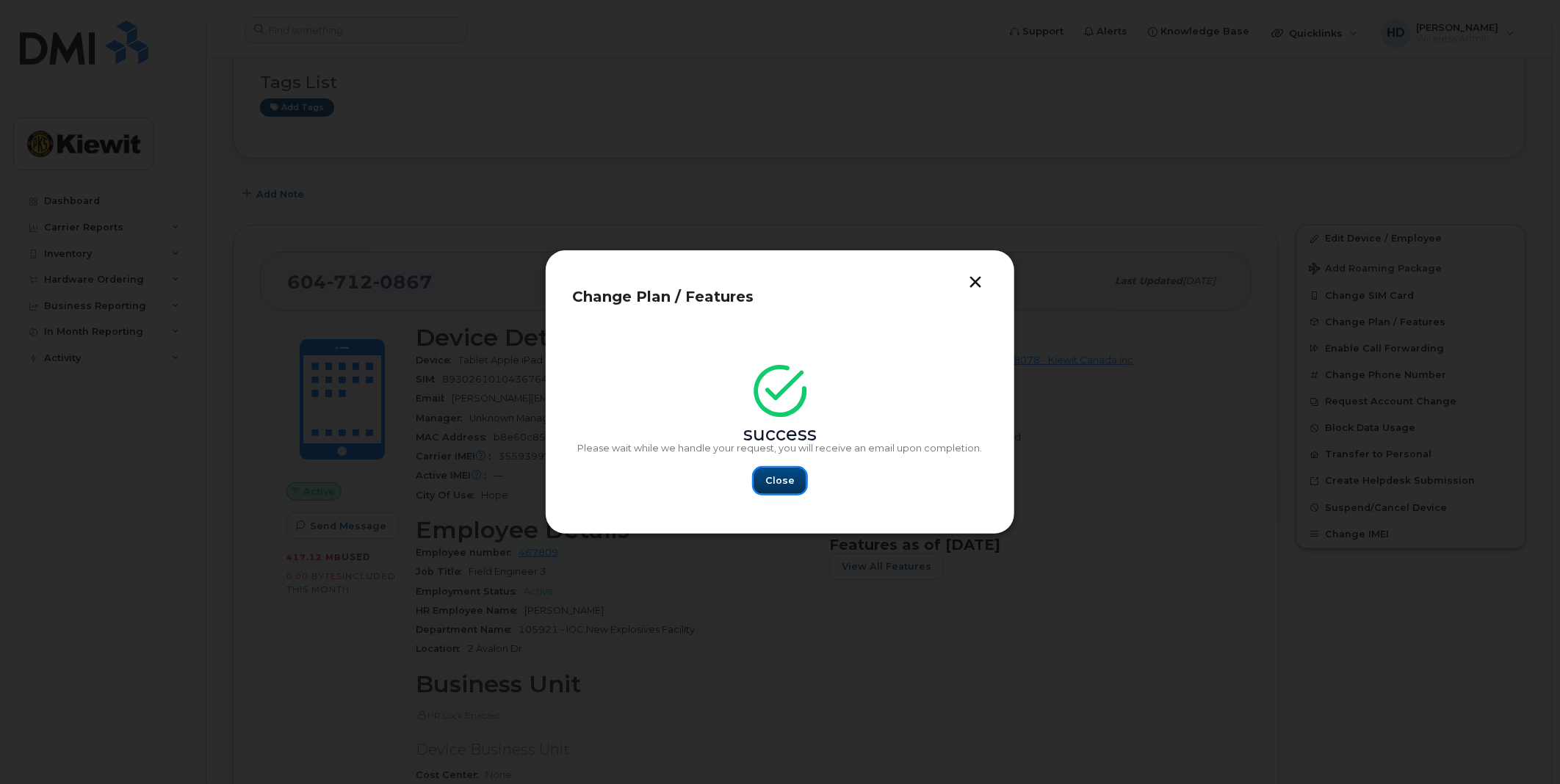
click at [779, 478] on span "Close" at bounding box center [780, 481] width 29 height 14
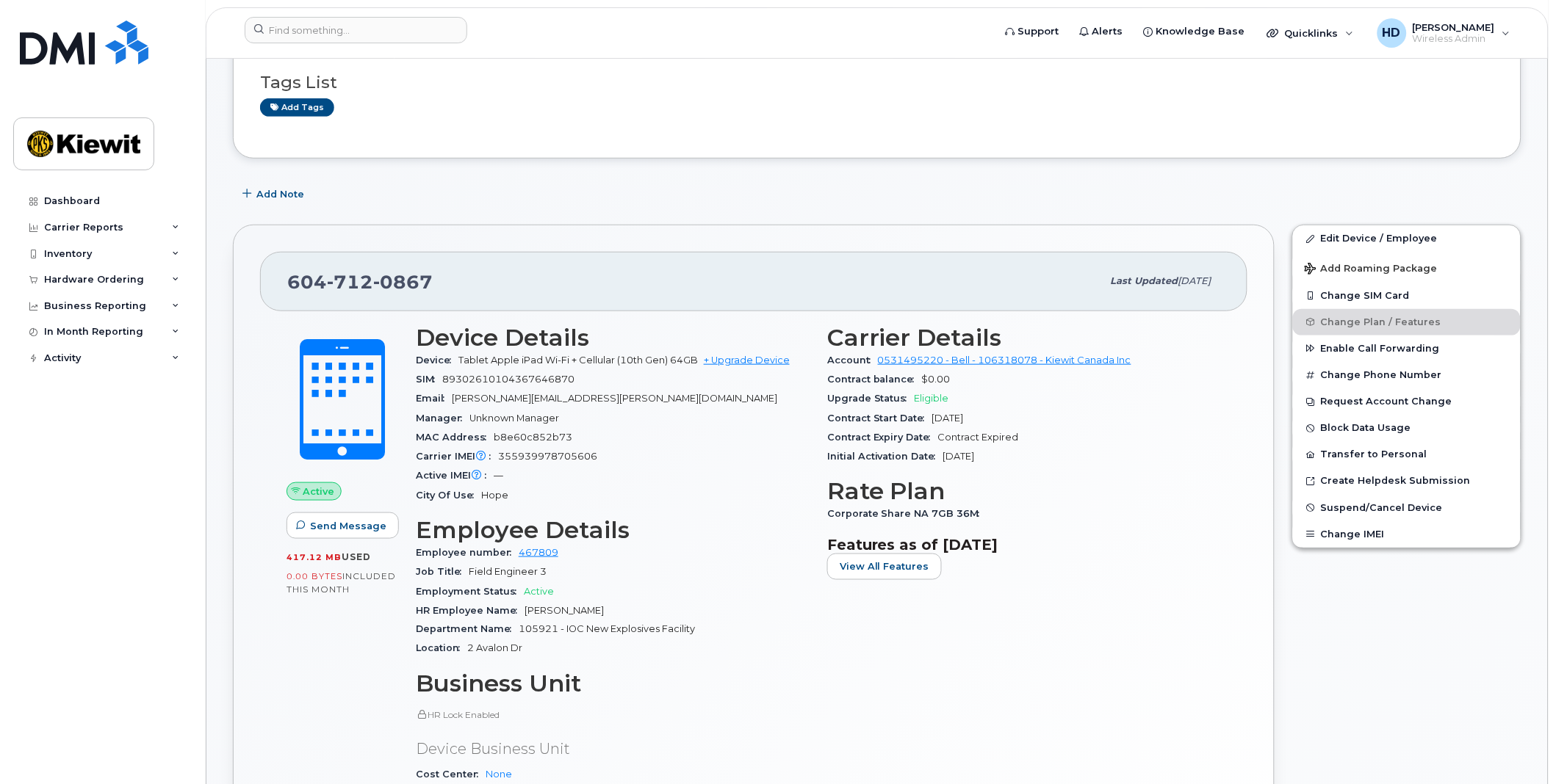
click at [1147, 481] on h3 "Rate Plan" at bounding box center [1023, 491] width 394 height 27
